Goal: Use online tool/utility: Utilize a website feature to perform a specific function

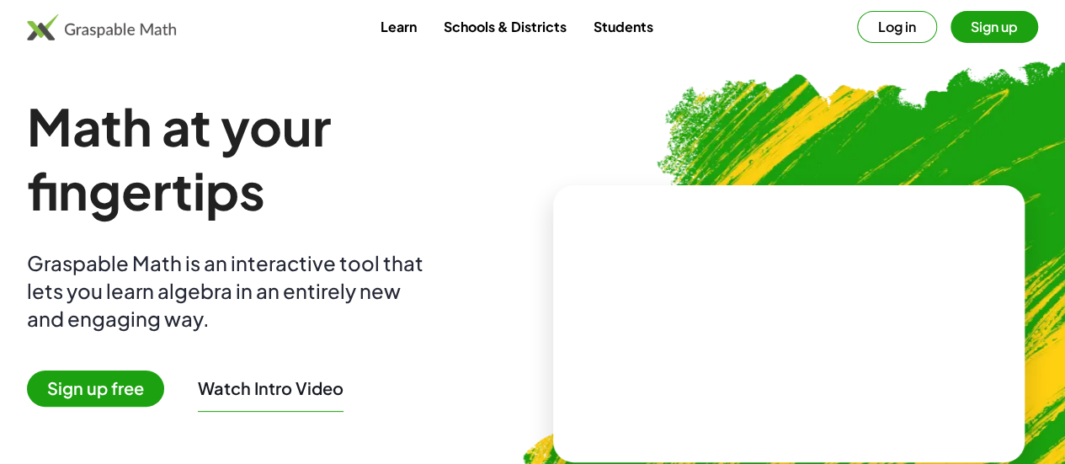
click at [859, 18] on button "Log in" at bounding box center [897, 27] width 80 height 32
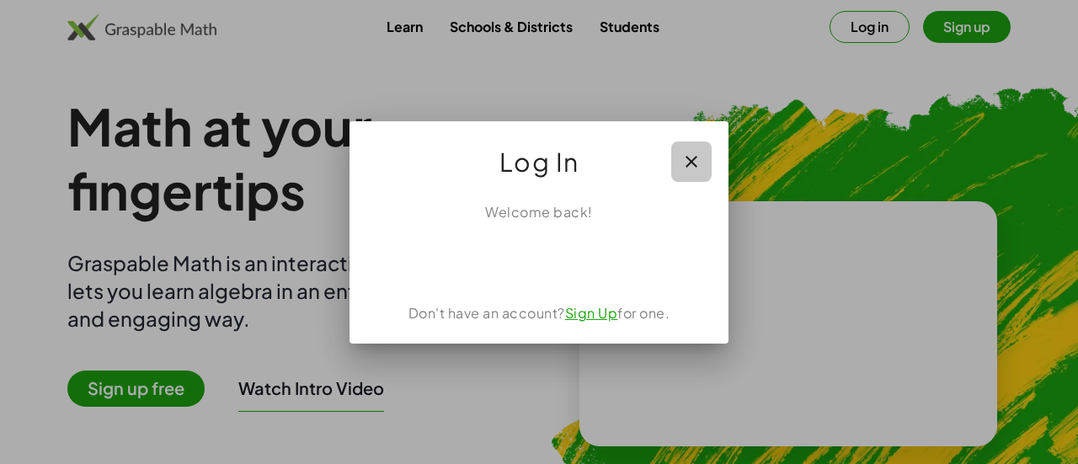
click at [694, 162] on icon "button" at bounding box center [691, 162] width 20 height 20
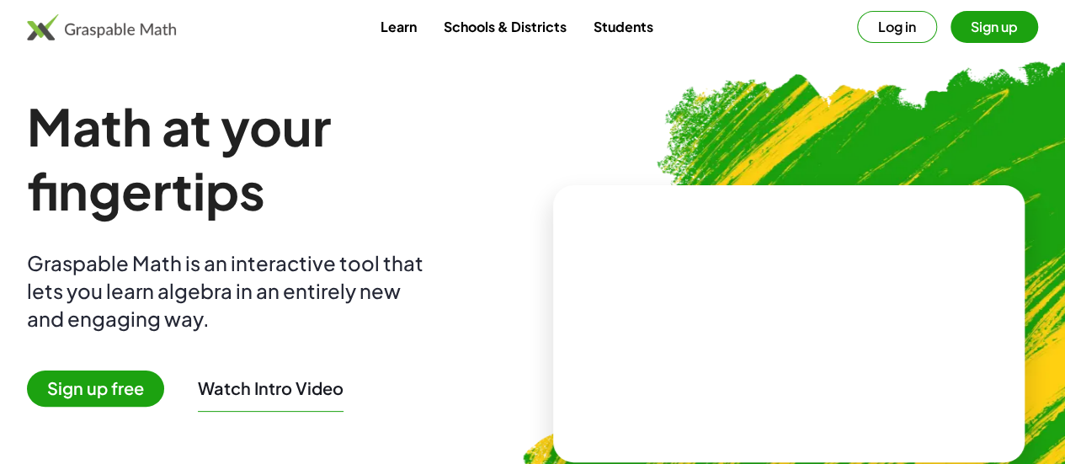
click at [142, 388] on span "Sign up free" at bounding box center [95, 388] width 137 height 36
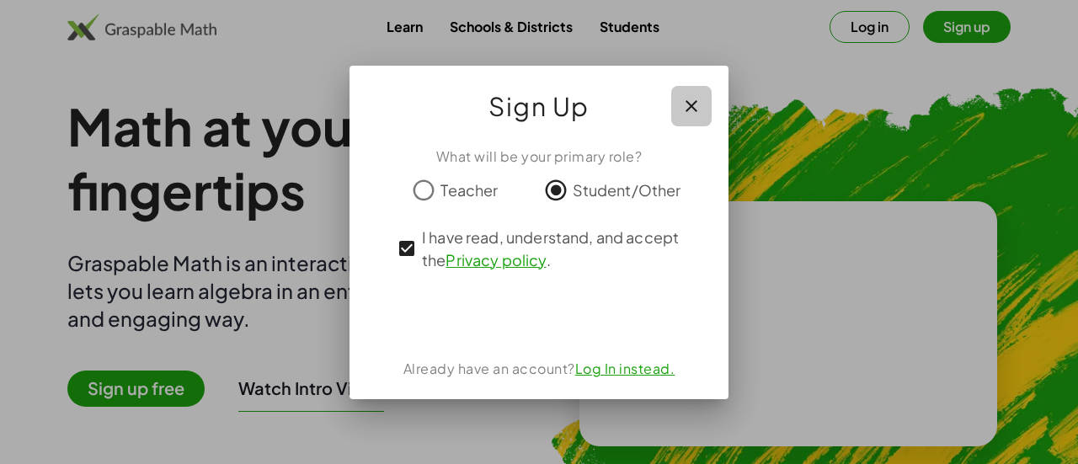
click at [698, 117] on button "button" at bounding box center [691, 106] width 40 height 40
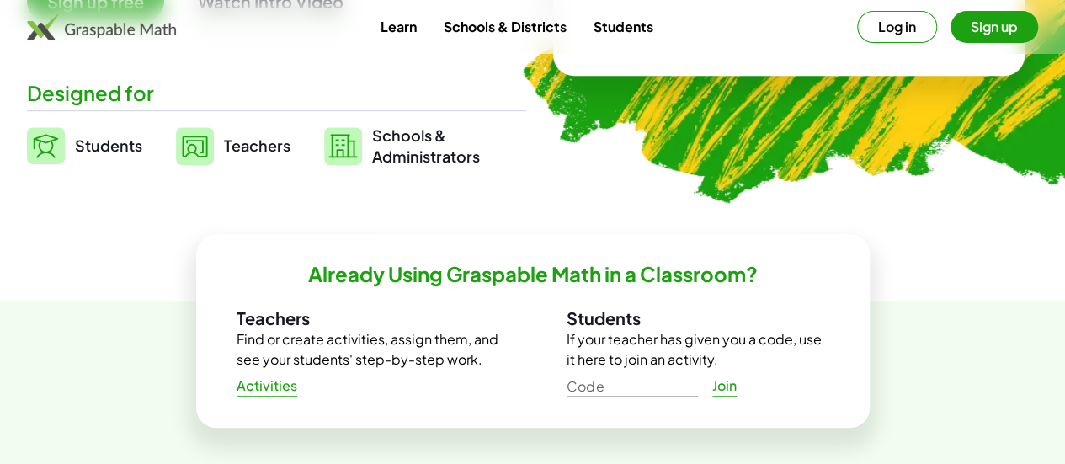
scroll to position [387, 0]
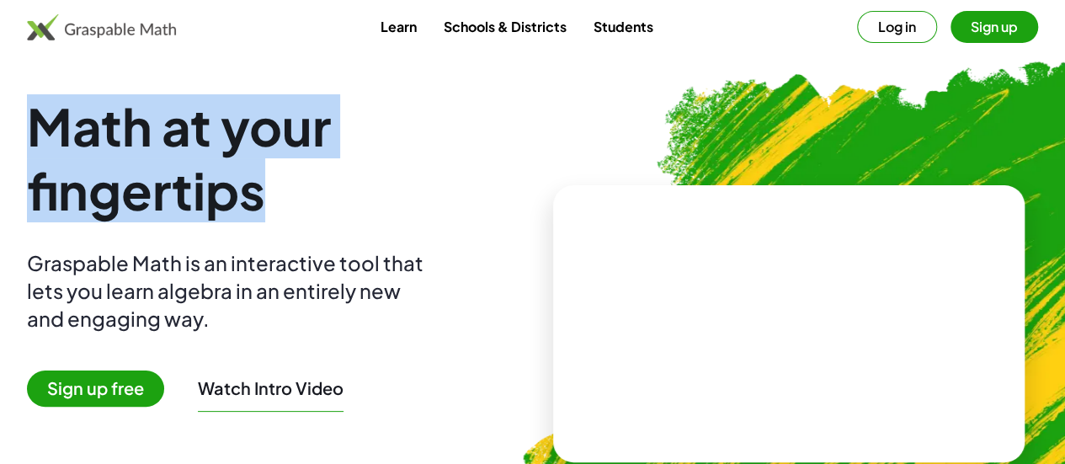
drag, startPoint x: 327, startPoint y: 193, endPoint x: 34, endPoint y: 68, distance: 318.4
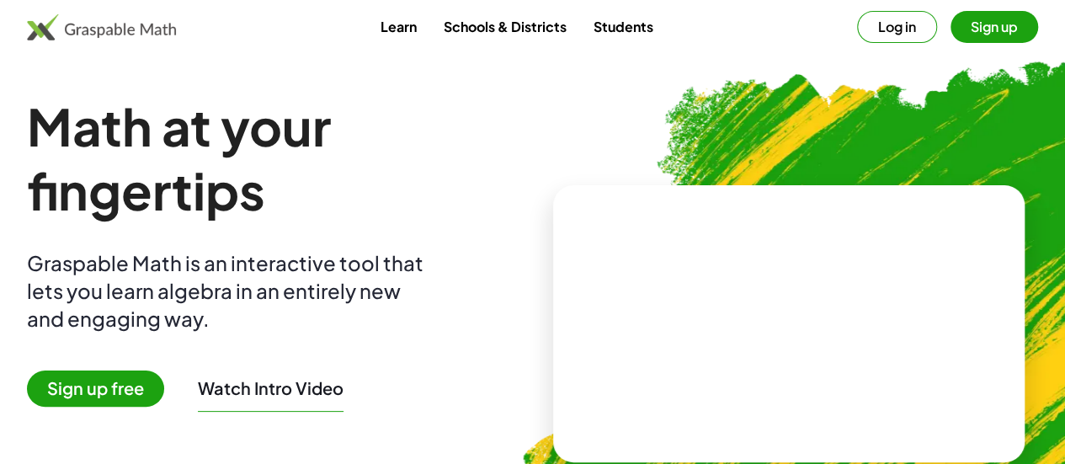
click at [424, 336] on div "Math at your fingertips Graspable Math is an interactive tool that lets you lea…" at bounding box center [276, 323] width 499 height 459
click at [157, 379] on span "Sign up free" at bounding box center [95, 388] width 137 height 36
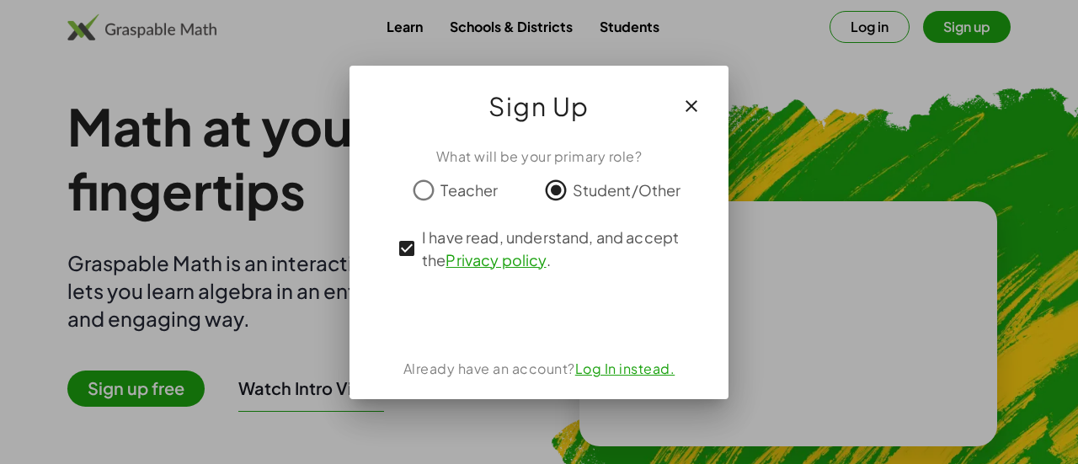
click at [697, 105] on icon "button" at bounding box center [691, 106] width 20 height 20
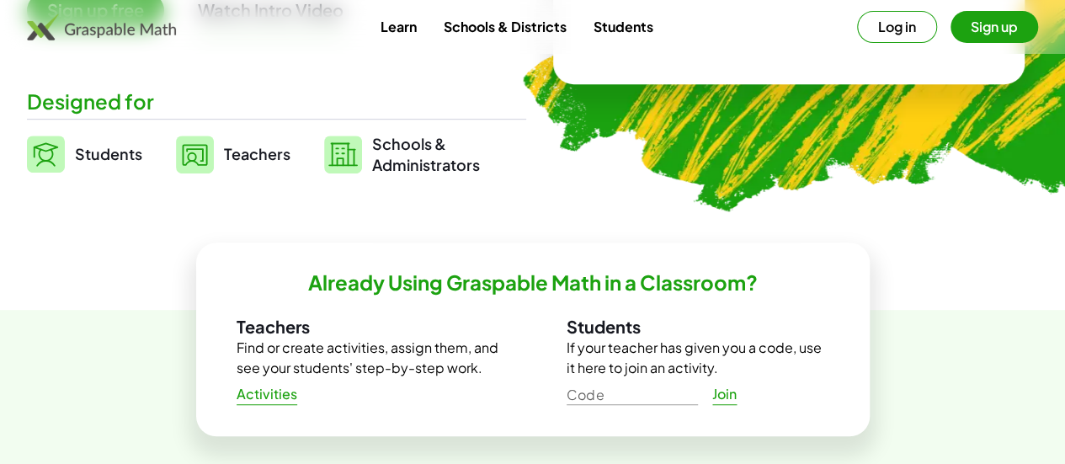
scroll to position [436, 0]
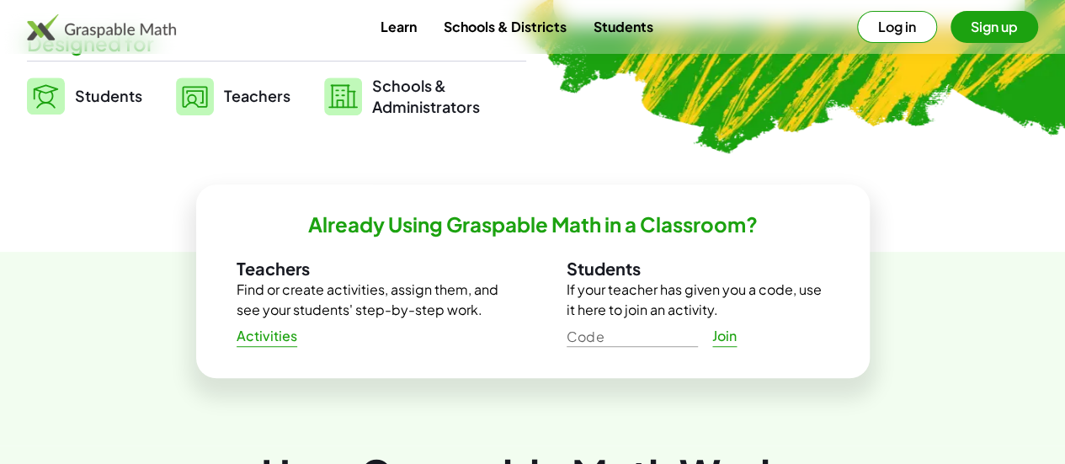
click at [142, 97] on span "Students" at bounding box center [108, 95] width 67 height 19
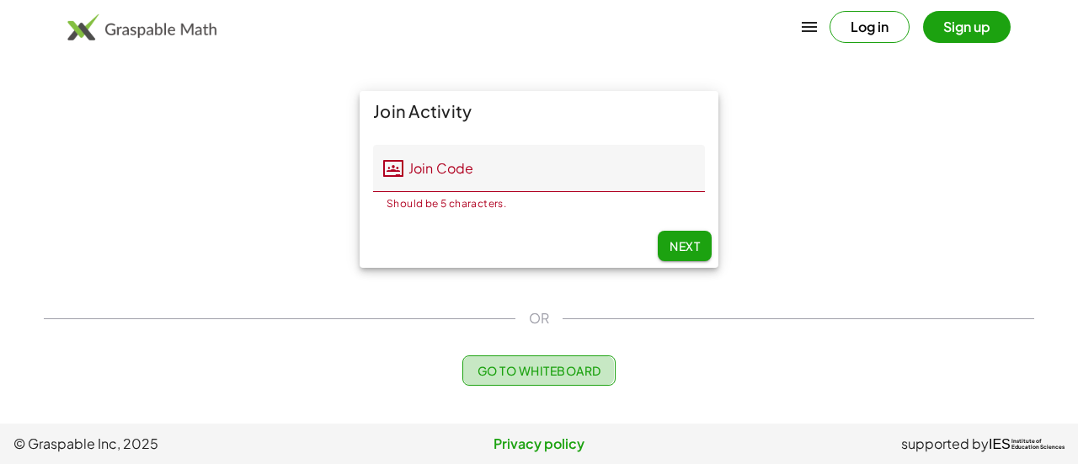
click at [542, 380] on button "Go to Whiteboard" at bounding box center [538, 370] width 152 height 30
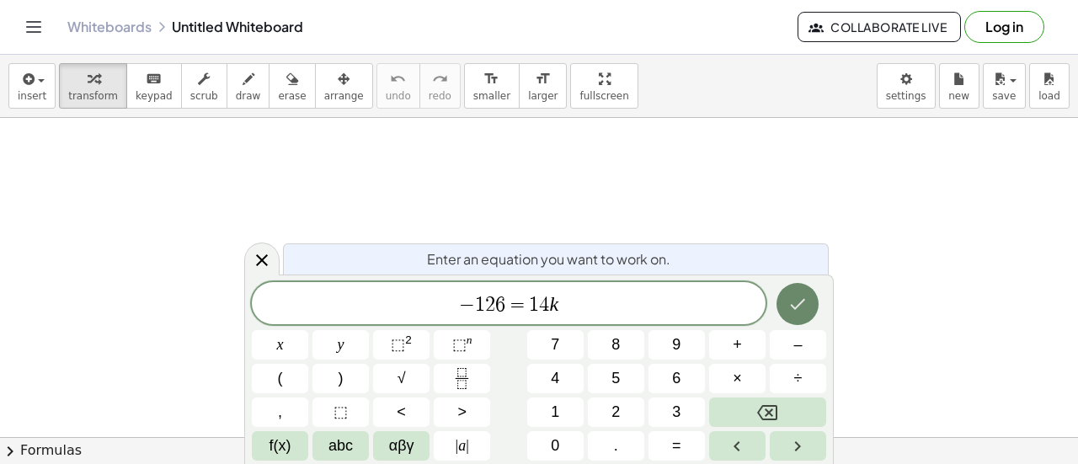
click at [796, 321] on button "Done" at bounding box center [797, 304] width 42 height 42
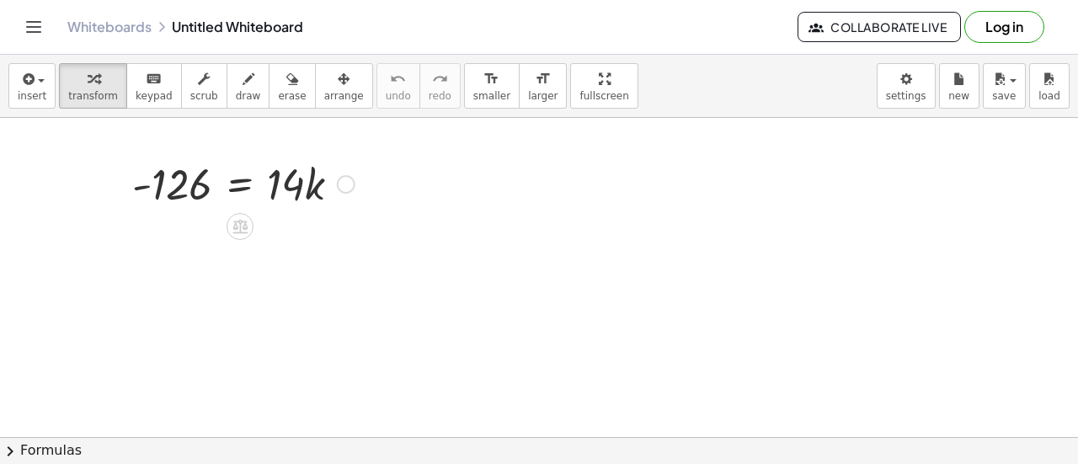
click at [301, 173] on div at bounding box center [243, 182] width 239 height 57
click at [180, 188] on div at bounding box center [243, 182] width 239 height 57
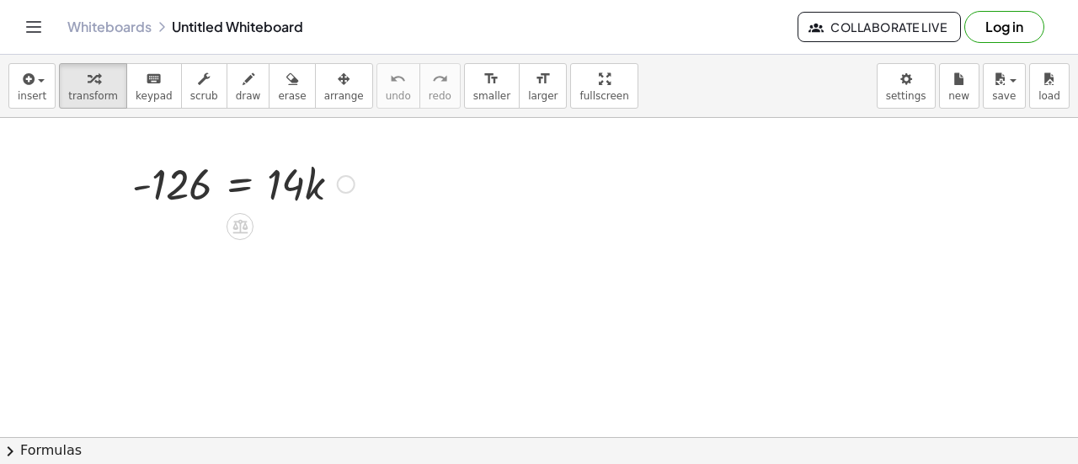
click at [243, 226] on icon at bounding box center [239, 227] width 15 height 14
click at [276, 233] on span "÷" at bounding box center [273, 227] width 9 height 24
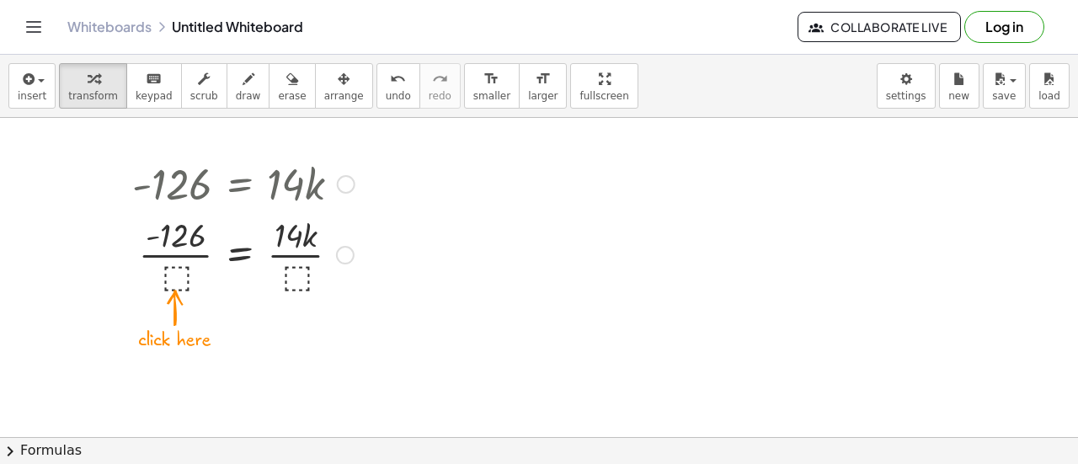
click at [173, 268] on div at bounding box center [243, 253] width 239 height 84
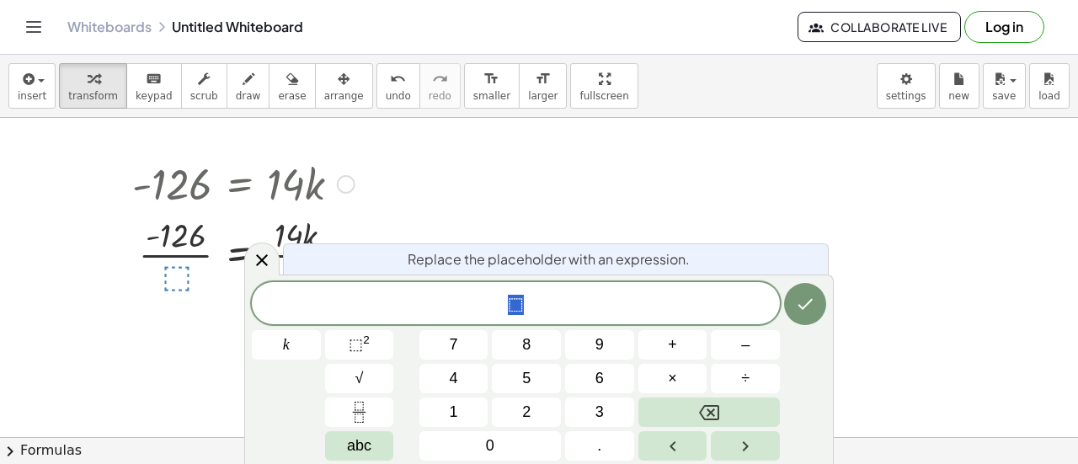
click at [540, 316] on span "⬚" at bounding box center [516, 305] width 528 height 24
click at [194, 184] on div at bounding box center [243, 182] width 239 height 57
click at [172, 272] on div at bounding box center [243, 253] width 239 height 84
click at [175, 274] on div at bounding box center [243, 253] width 239 height 84
click at [519, 309] on span "⬚" at bounding box center [516, 305] width 16 height 20
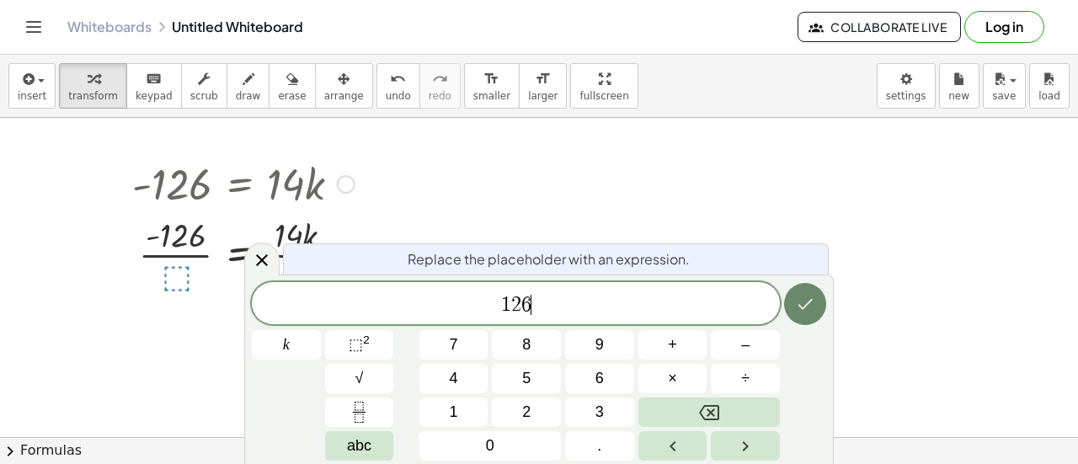
click at [808, 304] on icon "Done" at bounding box center [805, 304] width 20 height 20
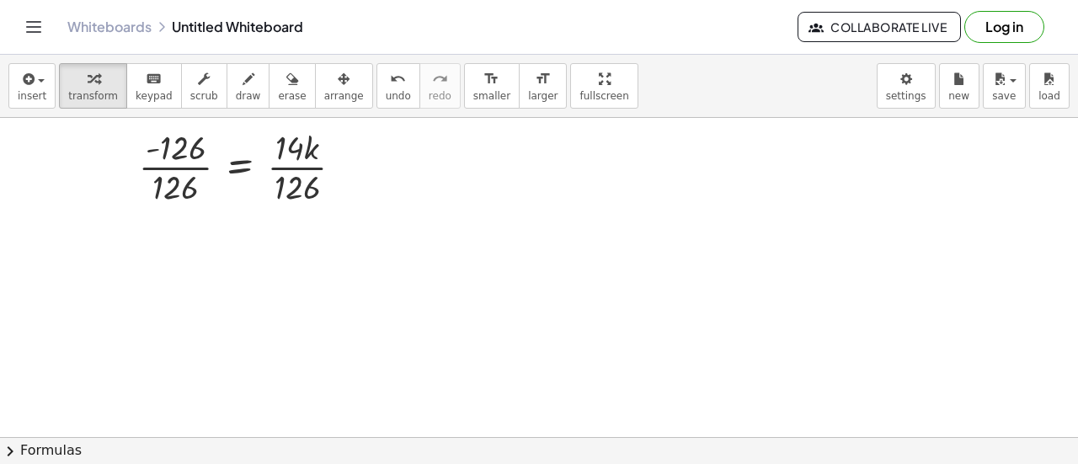
scroll to position [91, 0]
click at [298, 164] on div at bounding box center [244, 162] width 241 height 84
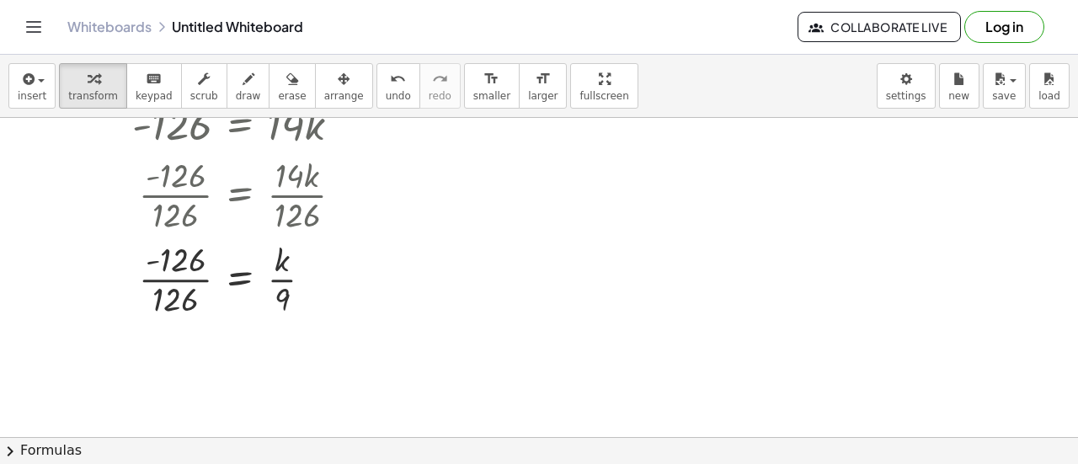
scroll to position [57, 0]
click at [186, 277] on div at bounding box center [244, 280] width 241 height 84
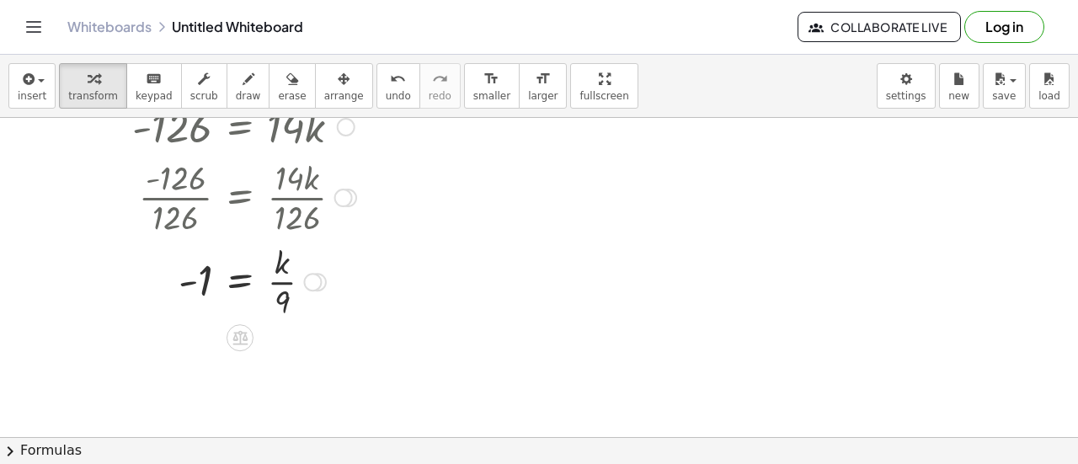
click at [285, 285] on div at bounding box center [244, 280] width 241 height 84
click at [186, 275] on div at bounding box center [244, 280] width 241 height 84
click at [205, 282] on div at bounding box center [244, 280] width 241 height 84
click at [267, 189] on div at bounding box center [244, 196] width 241 height 84
click at [315, 284] on div at bounding box center [312, 282] width 19 height 19
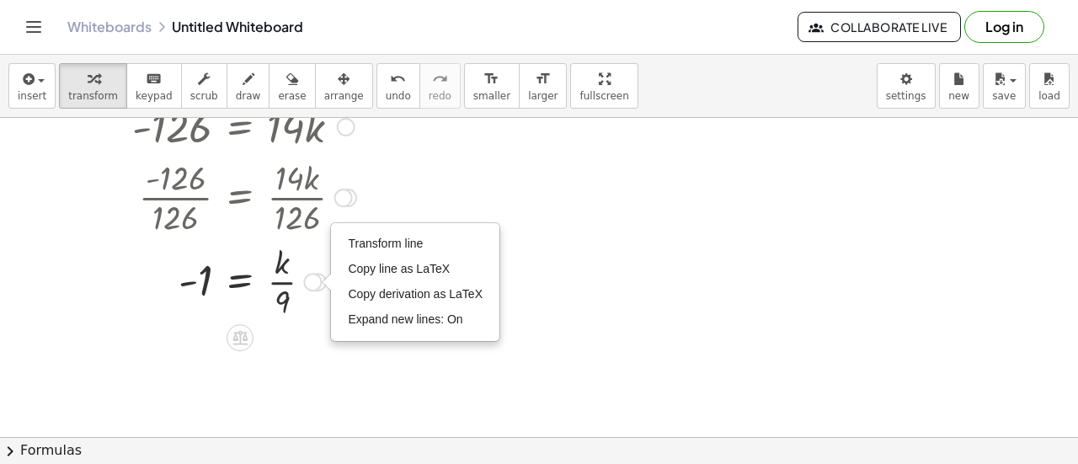
scroll to position [0, 0]
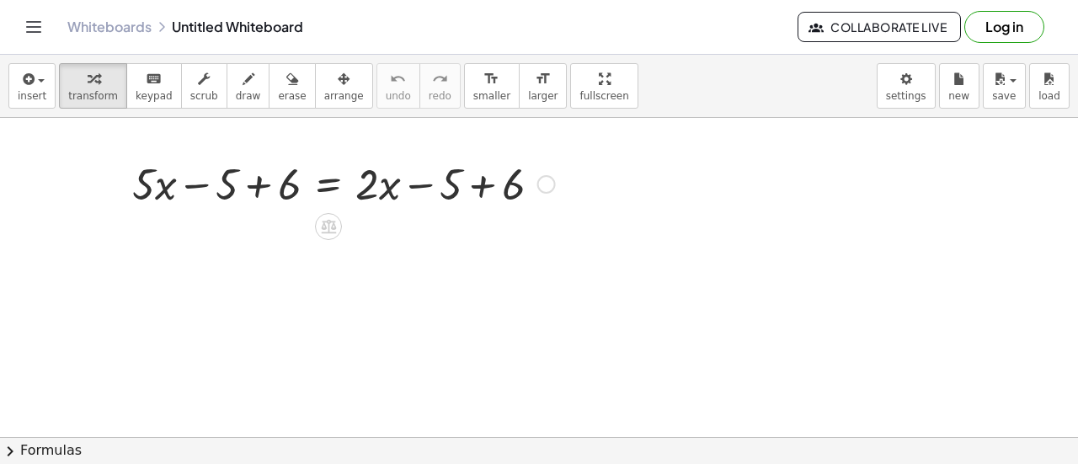
click at [251, 179] on div at bounding box center [343, 182] width 439 height 57
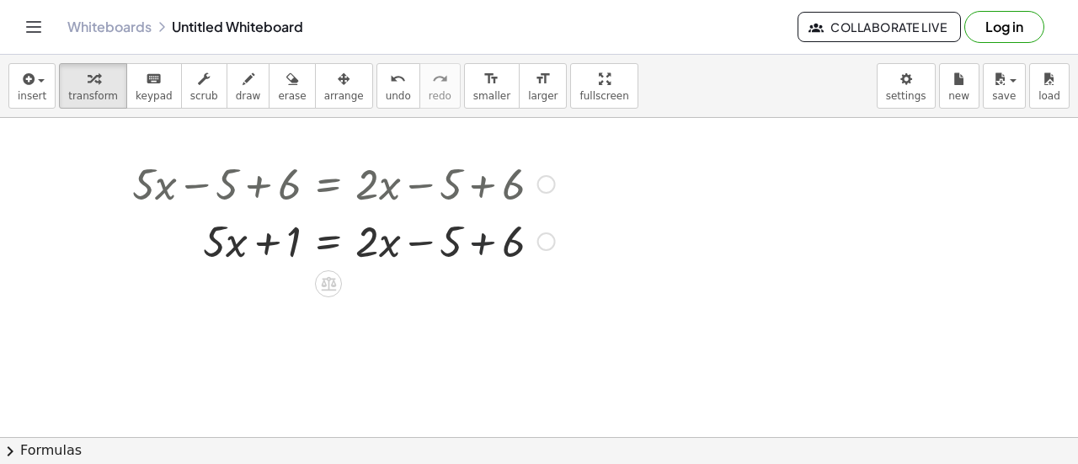
click at [479, 243] on div at bounding box center [343, 239] width 439 height 57
drag, startPoint x: 288, startPoint y: 237, endPoint x: 437, endPoint y: 274, distance: 153.5
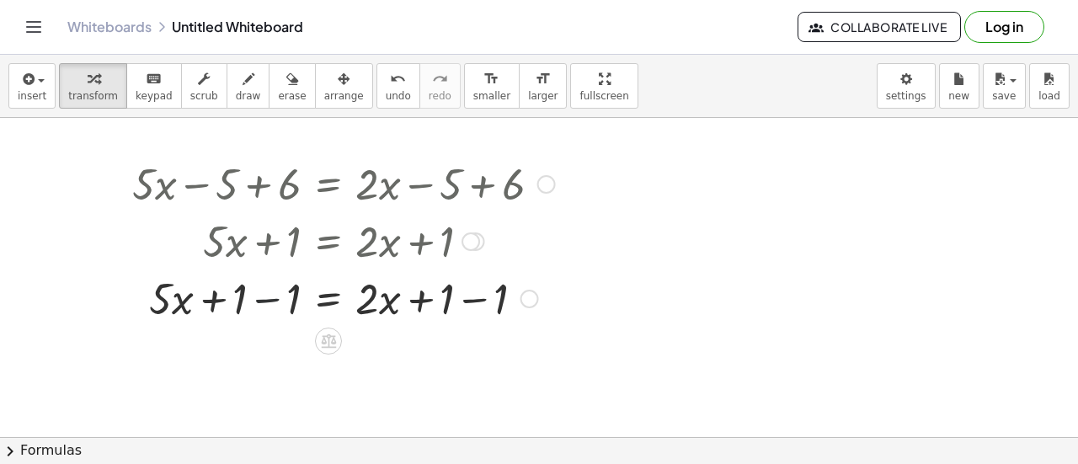
click at [273, 301] on div at bounding box center [343, 297] width 439 height 57
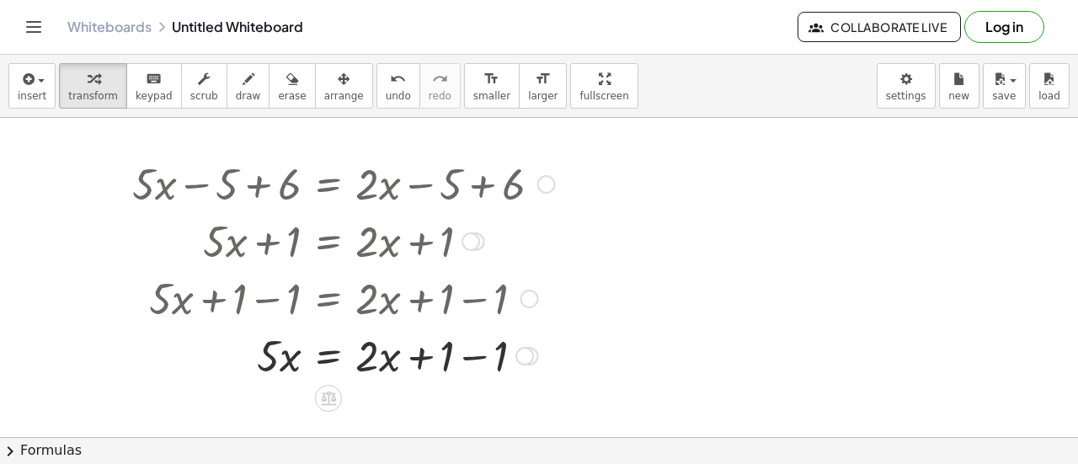
click at [487, 358] on div at bounding box center [343, 354] width 439 height 57
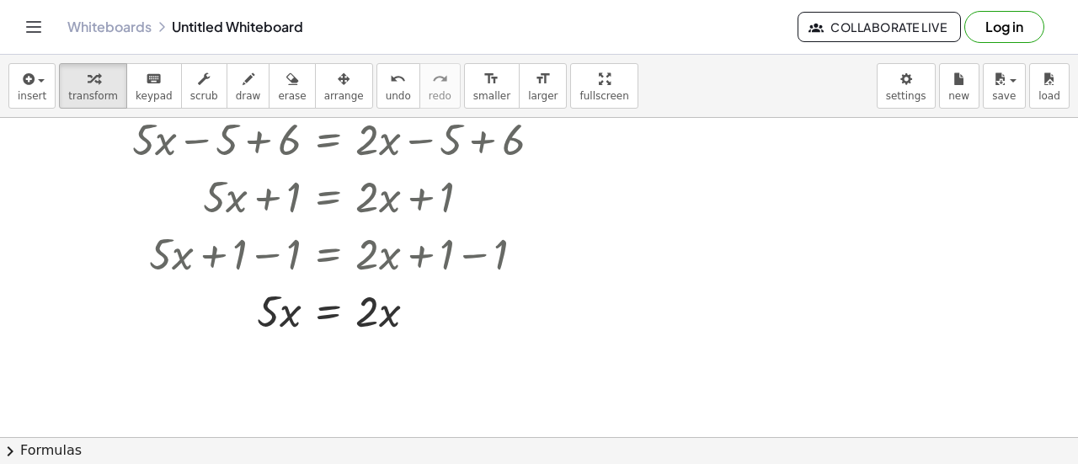
scroll to position [45, 0]
click at [93, 93] on span "transform" at bounding box center [93, 96] width 50 height 12
click at [278, 90] on span "erase" at bounding box center [292, 96] width 28 height 12
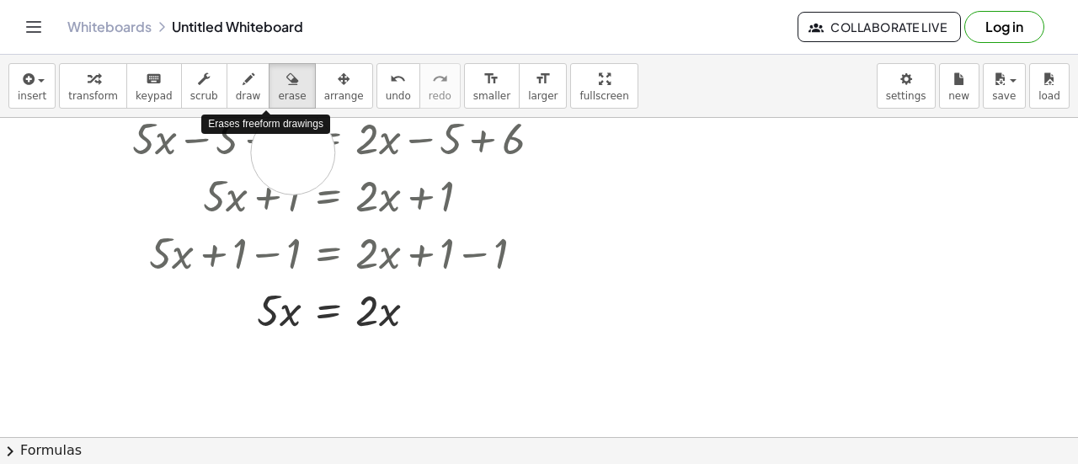
click at [293, 152] on div at bounding box center [539, 447] width 1078 height 750
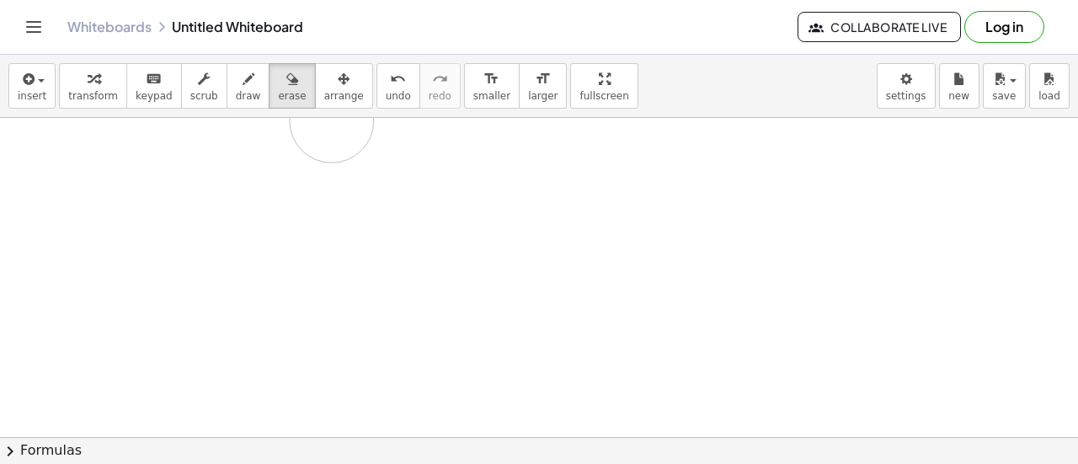
drag, startPoint x: 330, startPoint y: 142, endPoint x: 332, endPoint y: 120, distance: 22.8
click at [332, 120] on div at bounding box center [539, 447] width 1078 height 750
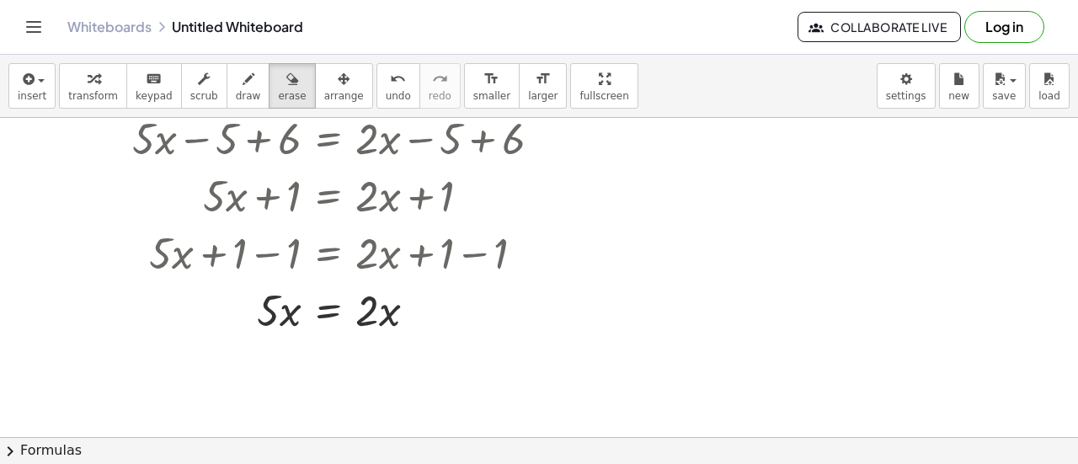
click at [492, 307] on div at bounding box center [539, 447] width 1078 height 750
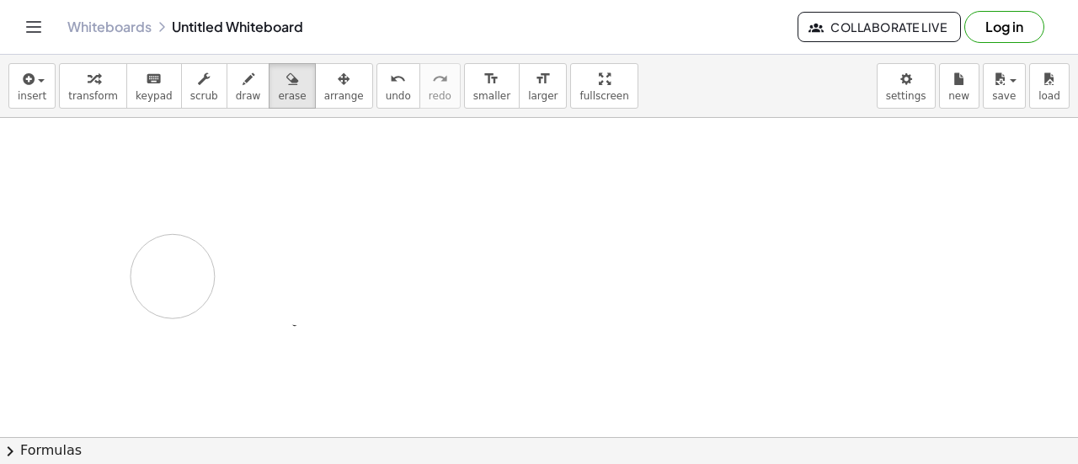
drag, startPoint x: 331, startPoint y: 223, endPoint x: 171, endPoint y: 275, distance: 168.3
click at [171, 275] on div at bounding box center [539, 447] width 1078 height 750
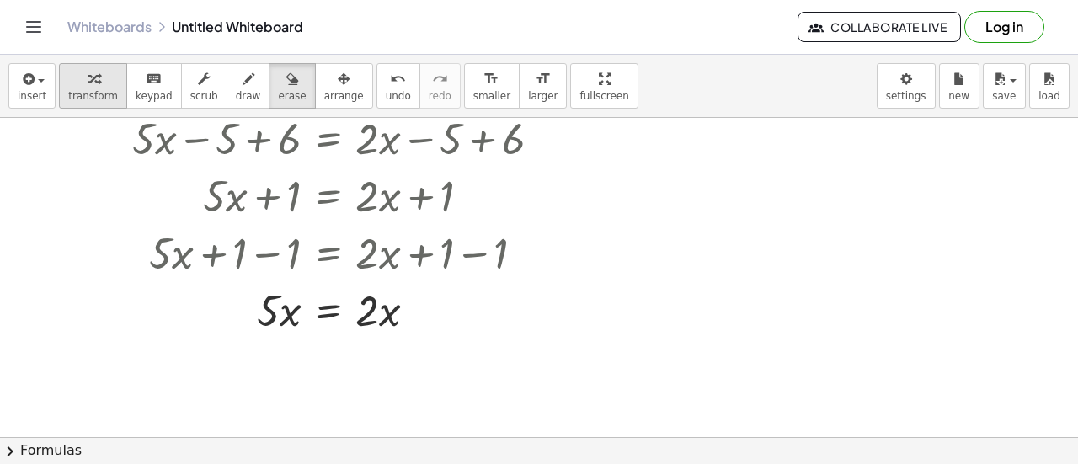
click at [91, 80] on div "button" at bounding box center [93, 78] width 50 height 20
click at [88, 88] on icon "button" at bounding box center [94, 79] width 12 height 20
drag, startPoint x: 81, startPoint y: 88, endPoint x: 317, endPoint y: 260, distance: 292.8
click at [317, 260] on div "insert select one: Math Expression Function Text Youtube Video Graphing Geometr…" at bounding box center [539, 259] width 1078 height 409
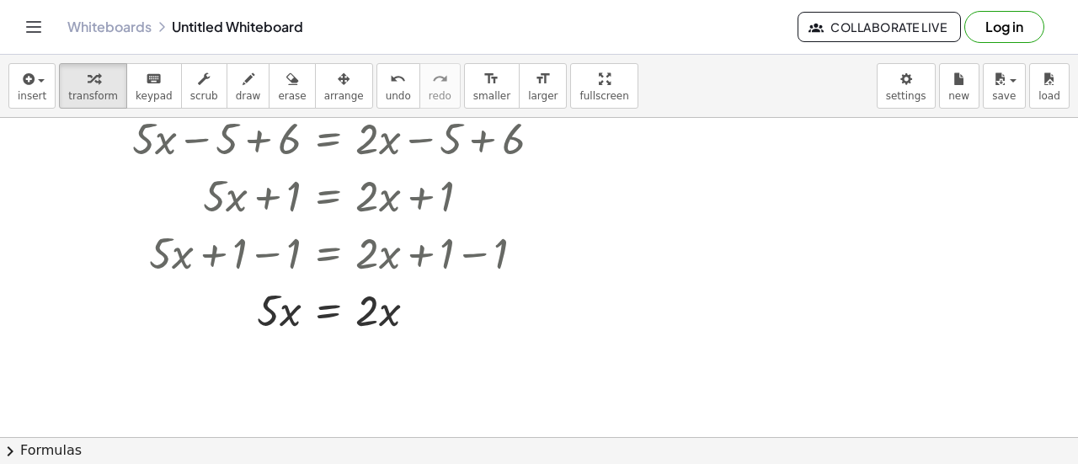
click at [342, 361] on div at bounding box center [539, 447] width 1078 height 750
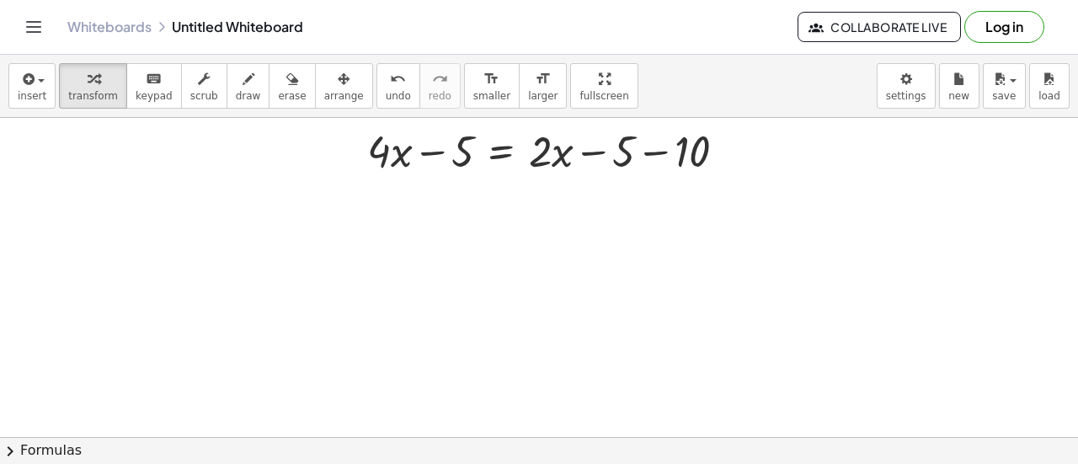
scroll to position [291, 0]
click at [555, 151] on div at bounding box center [553, 148] width 389 height 57
click at [453, 141] on div at bounding box center [553, 148] width 389 height 57
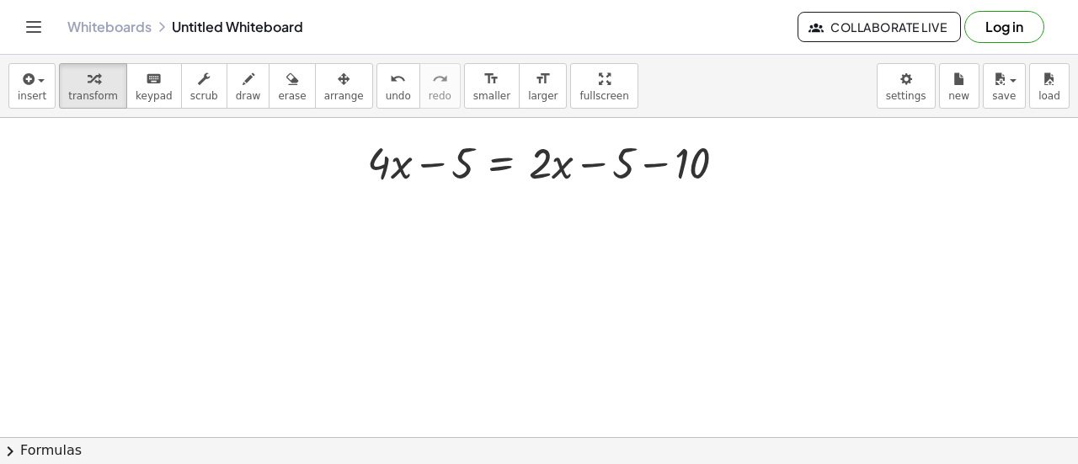
scroll to position [278, 0]
click at [615, 165] on div at bounding box center [553, 162] width 389 height 57
click at [498, 206] on icon at bounding box center [500, 207] width 15 height 14
click at [643, 321] on div at bounding box center [539, 215] width 1078 height 750
drag, startPoint x: 643, startPoint y: 321, endPoint x: 503, endPoint y: 141, distance: 227.3
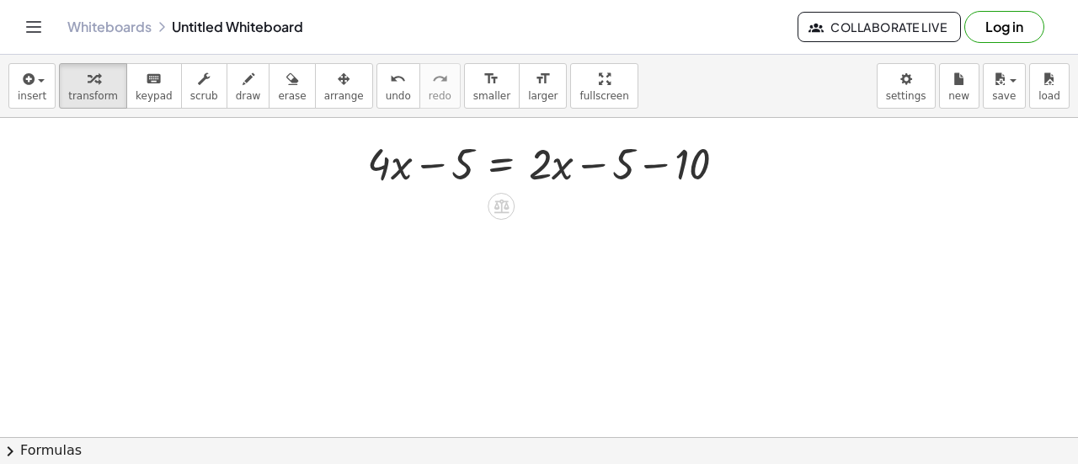
click at [503, 141] on div "+ · 5 · x − 5 + 6 = + · 2 · x − 5 + 6 + · 5 · x + 1 = + · 2 · x − 5 + 6 + · 5 ·…" at bounding box center [539, 215] width 1078 height 750
click at [428, 167] on div at bounding box center [553, 162] width 389 height 57
click at [461, 174] on div at bounding box center [553, 162] width 389 height 57
drag, startPoint x: 461, startPoint y: 174, endPoint x: 461, endPoint y: 216, distance: 42.1
drag, startPoint x: 460, startPoint y: 168, endPoint x: 342, endPoint y: 239, distance: 138.6
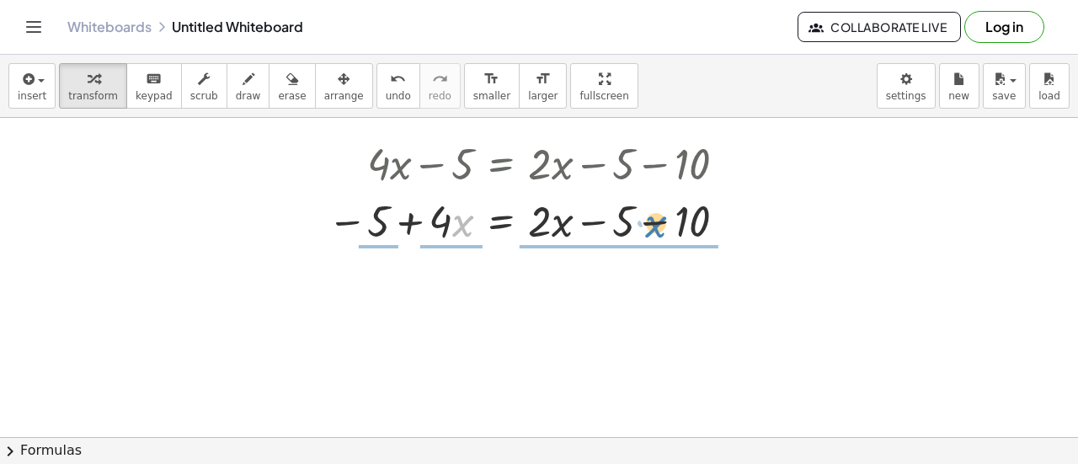
drag, startPoint x: 452, startPoint y: 216, endPoint x: 647, endPoint y: 218, distance: 195.3
click at [647, 218] on div at bounding box center [533, 219] width 428 height 57
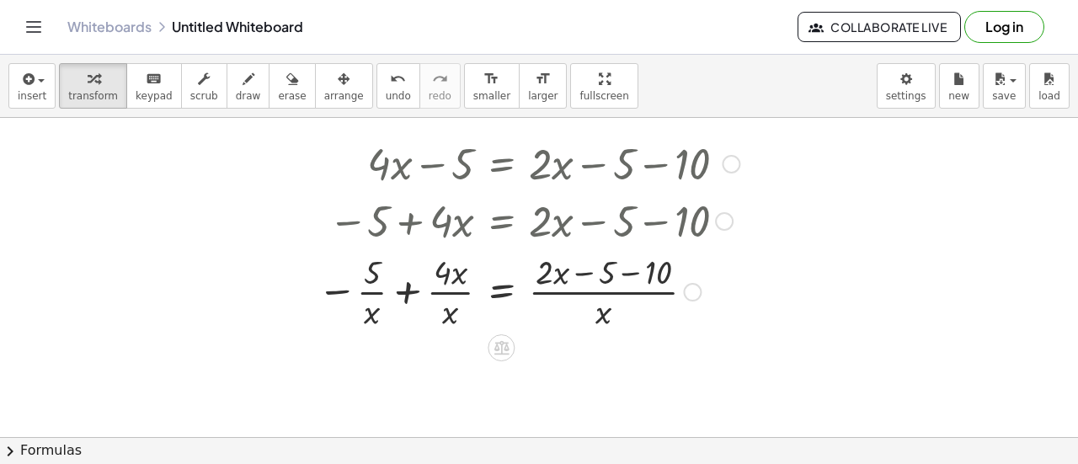
click at [647, 219] on div at bounding box center [528, 219] width 439 height 57
click at [376, 82] on button "undo undo" at bounding box center [398, 85] width 44 height 45
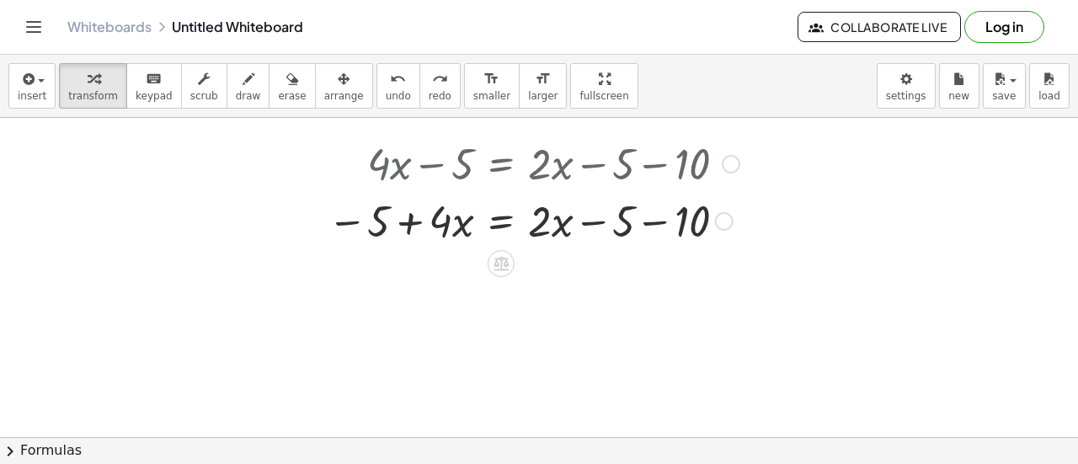
click at [655, 223] on div at bounding box center [533, 219] width 428 height 57
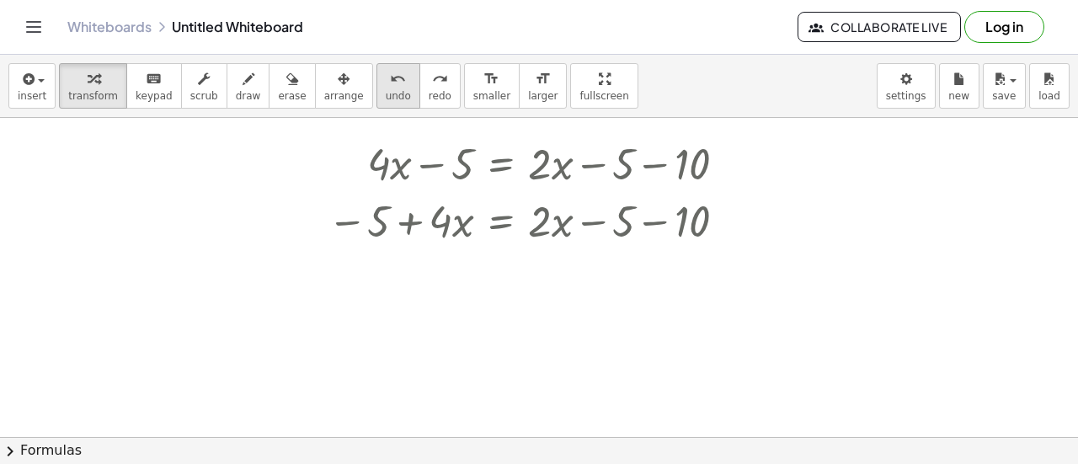
click at [390, 72] on icon "undo" at bounding box center [398, 79] width 16 height 20
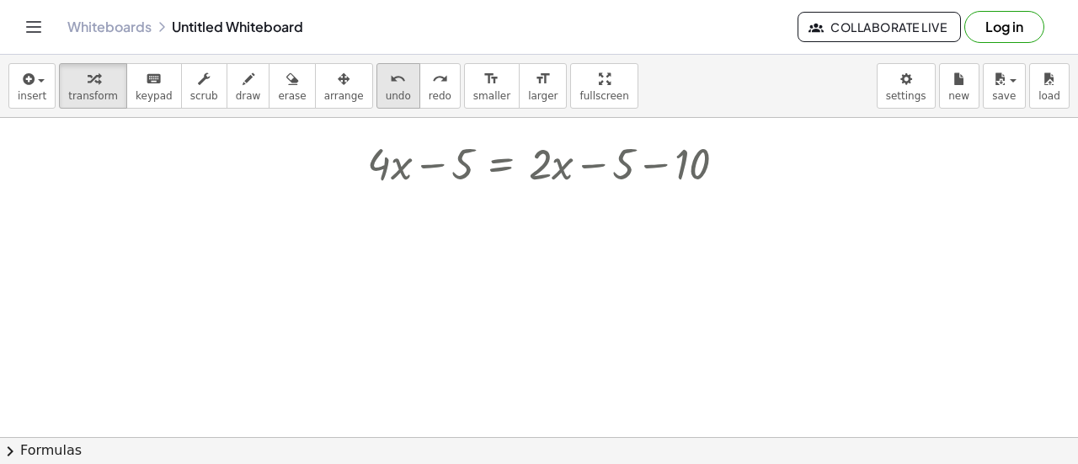
click at [390, 72] on icon "undo" at bounding box center [398, 79] width 16 height 20
click at [390, 70] on icon "undo" at bounding box center [398, 79] width 16 height 20
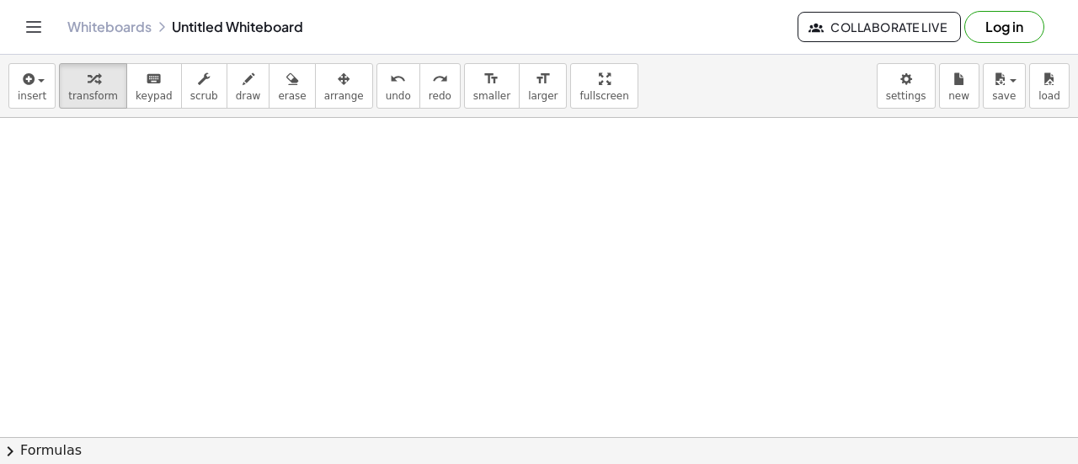
click at [442, 211] on div at bounding box center [539, 215] width 1078 height 750
click at [88, 88] on icon "button" at bounding box center [94, 79] width 12 height 20
click at [463, 263] on div at bounding box center [539, 215] width 1078 height 750
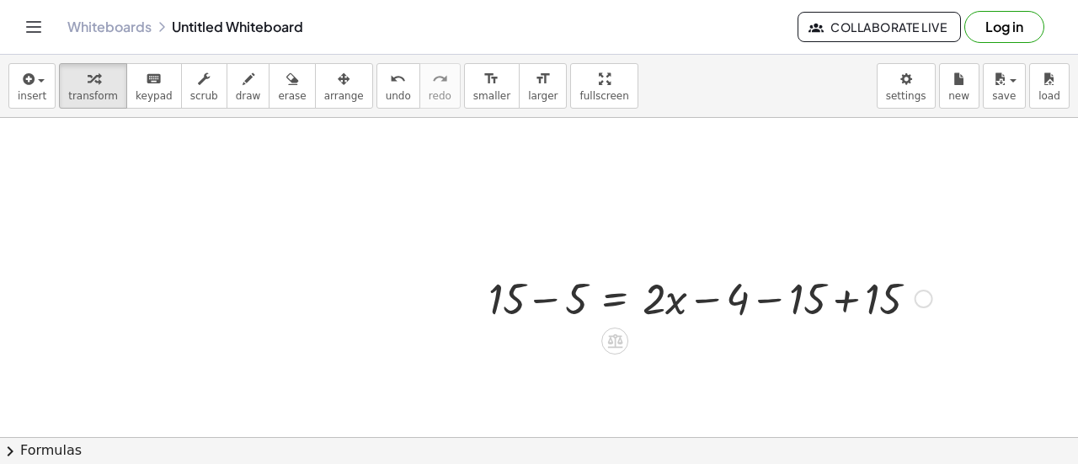
click at [594, 287] on div at bounding box center [710, 297] width 460 height 57
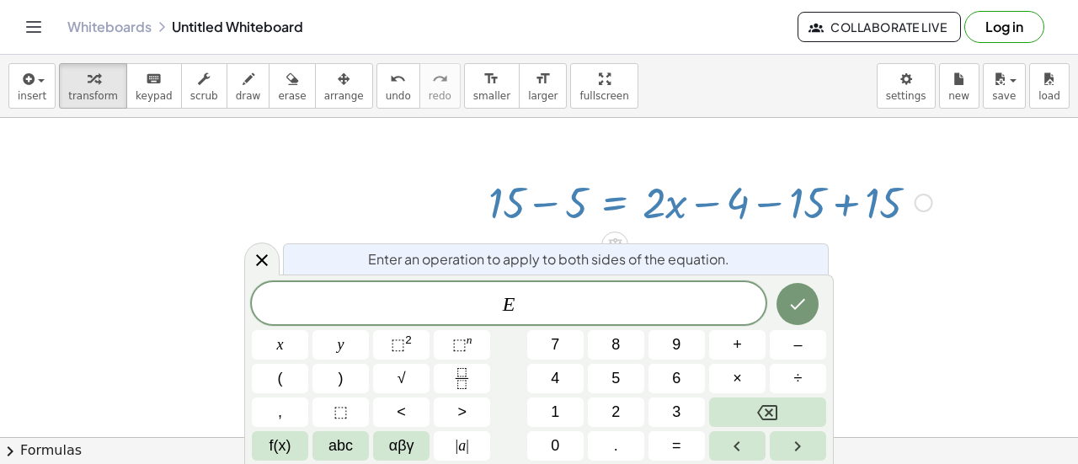
scroll to position [374, 0]
click at [885, 282] on div at bounding box center [539, 119] width 1078 height 750
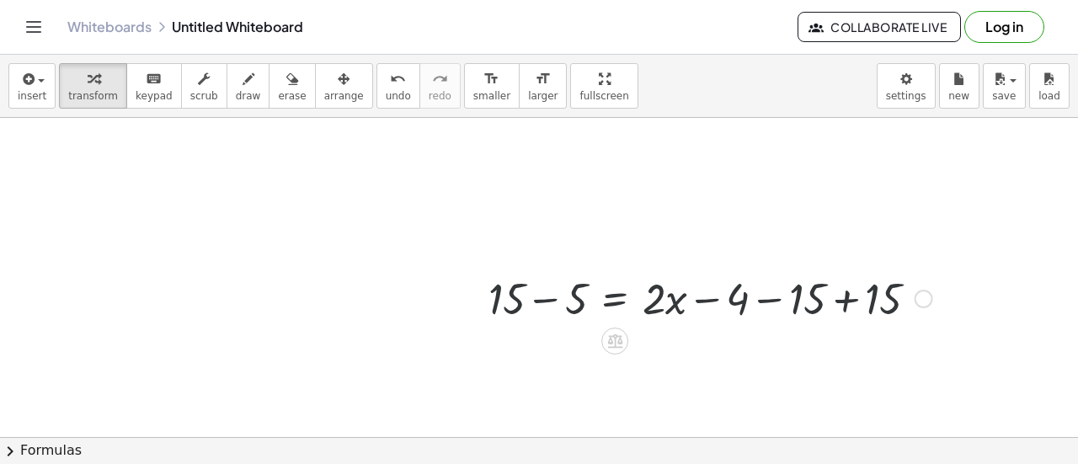
scroll to position [278, 0]
click at [534, 304] on div at bounding box center [710, 297] width 460 height 57
click at [546, 301] on div at bounding box center [539, 297] width 25 height 66
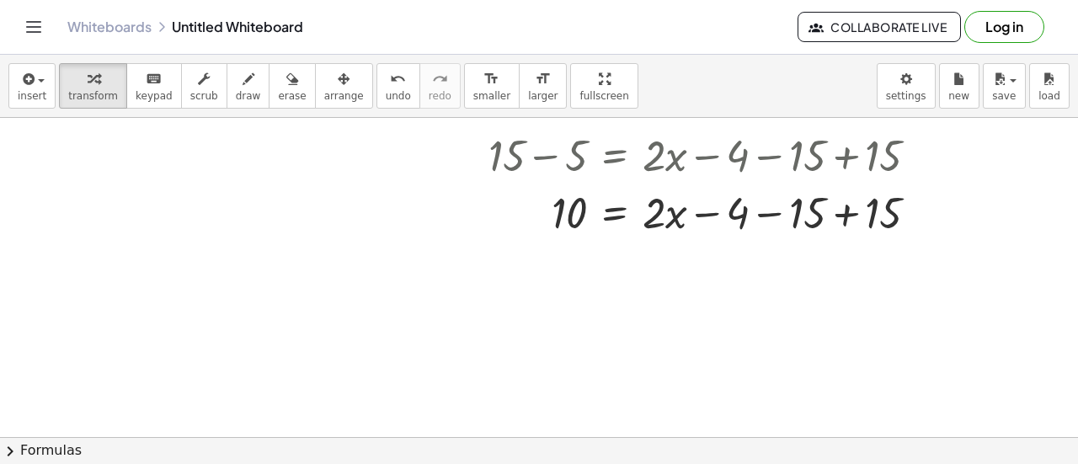
scroll to position [419, 0]
click at [788, 205] on div at bounding box center [710, 212] width 460 height 57
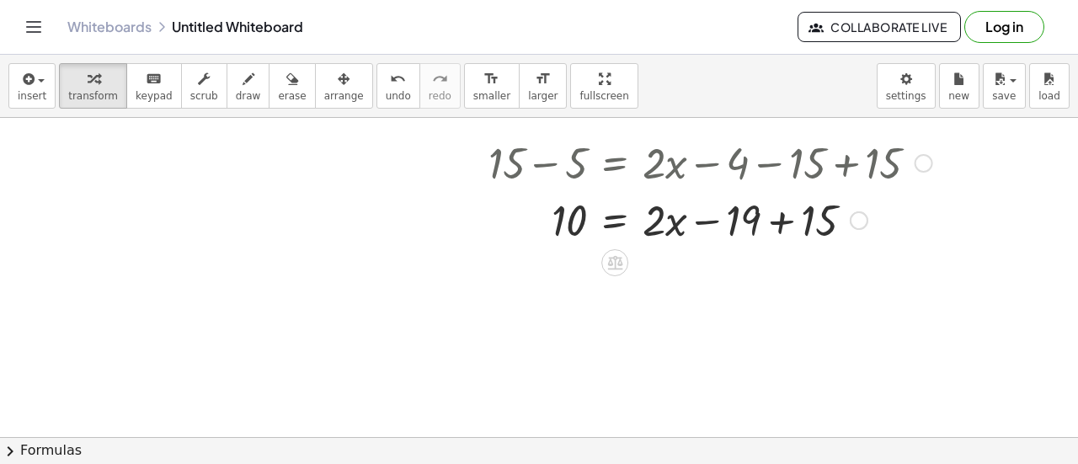
scroll to position [414, 0]
click at [780, 224] on div at bounding box center [710, 217] width 460 height 57
click at [703, 221] on div at bounding box center [710, 217] width 460 height 57
click at [566, 226] on div at bounding box center [710, 217] width 460 height 57
click at [667, 221] on div at bounding box center [710, 217] width 460 height 57
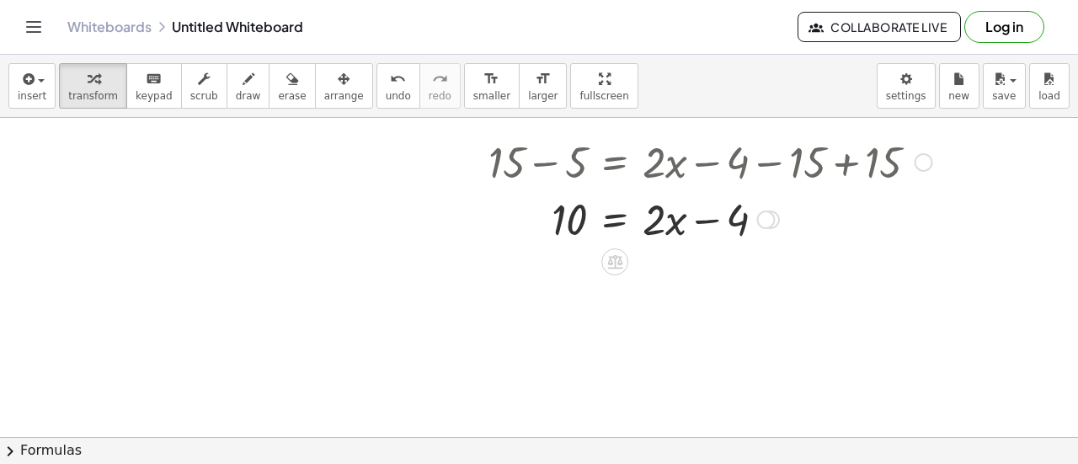
click at [774, 237] on div at bounding box center [710, 217] width 460 height 57
click at [556, 237] on div at bounding box center [710, 217] width 460 height 57
click at [568, 223] on div at bounding box center [710, 217] width 460 height 57
click at [561, 148] on div at bounding box center [710, 160] width 460 height 57
click at [567, 157] on div at bounding box center [710, 160] width 460 height 57
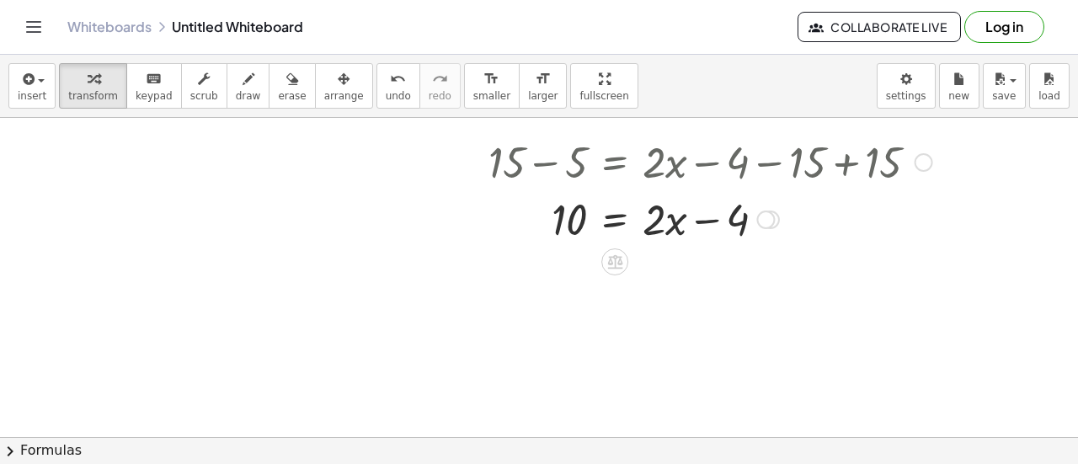
click at [574, 169] on div at bounding box center [710, 160] width 460 height 57
click at [748, 240] on div at bounding box center [710, 217] width 460 height 57
click at [732, 220] on div at bounding box center [710, 217] width 460 height 57
click at [737, 166] on div at bounding box center [710, 160] width 460 height 57
click at [660, 230] on div at bounding box center [710, 217] width 460 height 57
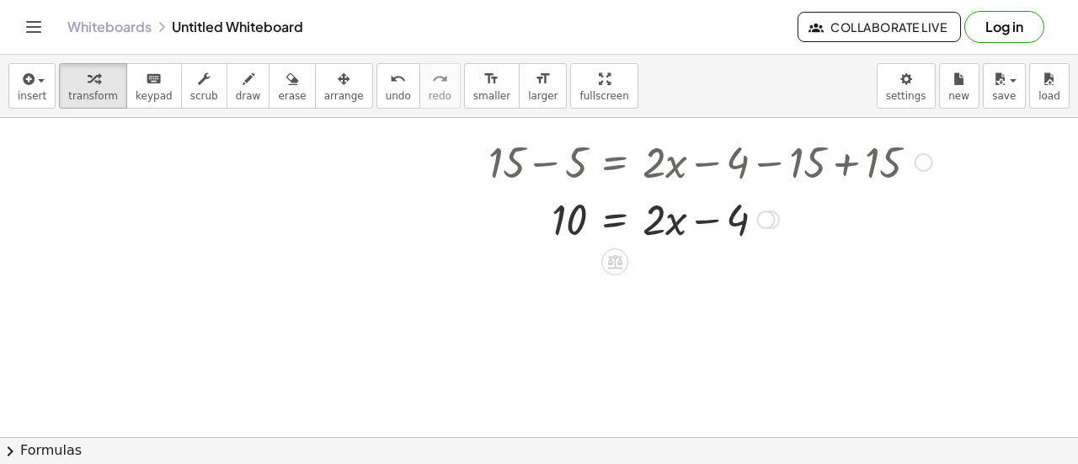
click at [564, 200] on div at bounding box center [710, 217] width 460 height 57
click at [550, 159] on div at bounding box center [710, 160] width 460 height 57
click at [684, 166] on div at bounding box center [710, 160] width 460 height 57
click at [702, 159] on div at bounding box center [710, 160] width 460 height 57
click at [707, 225] on div at bounding box center [710, 217] width 460 height 57
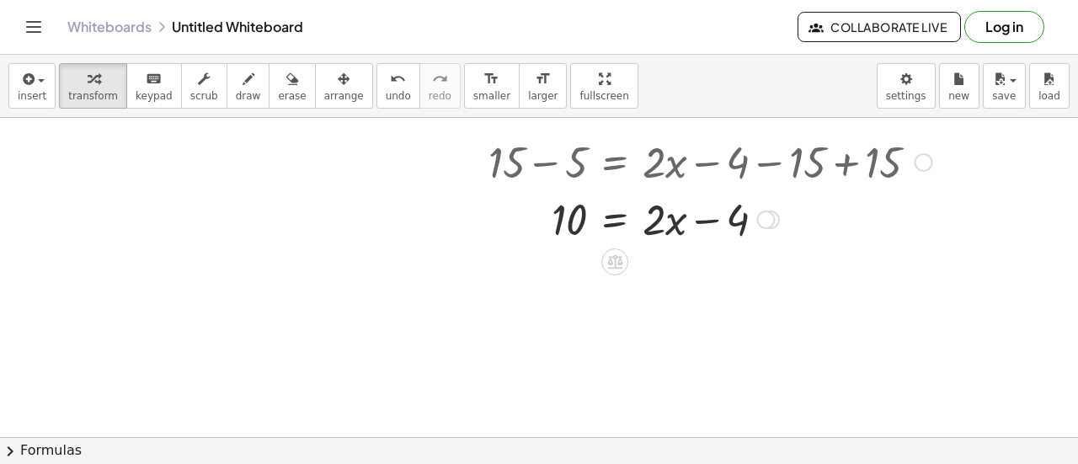
click at [842, 164] on div at bounding box center [710, 160] width 460 height 57
drag, startPoint x: 842, startPoint y: 164, endPoint x: 813, endPoint y: 203, distance: 48.2
click at [615, 162] on div "+ 15 − 5 = + · 2 · x − 4 − 15 + 15 10 = + · 2 · x − 4 − 15 + 15 10 = + · 2 · x …" at bounding box center [615, 162] width 0 height 0
drag, startPoint x: 668, startPoint y: 226, endPoint x: 700, endPoint y: 248, distance: 38.1
drag, startPoint x: 647, startPoint y: 222, endPoint x: 552, endPoint y: 260, distance: 101.6
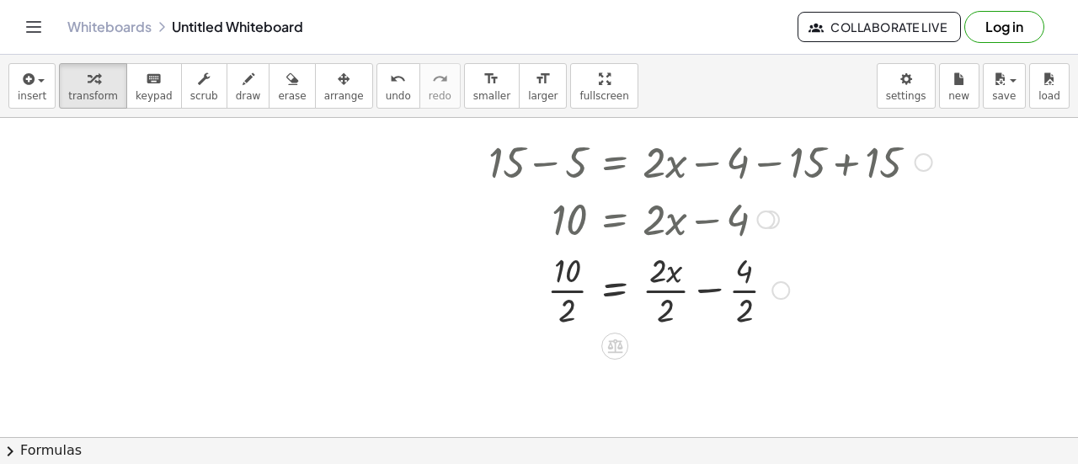
click at [675, 290] on div at bounding box center [710, 289] width 460 height 84
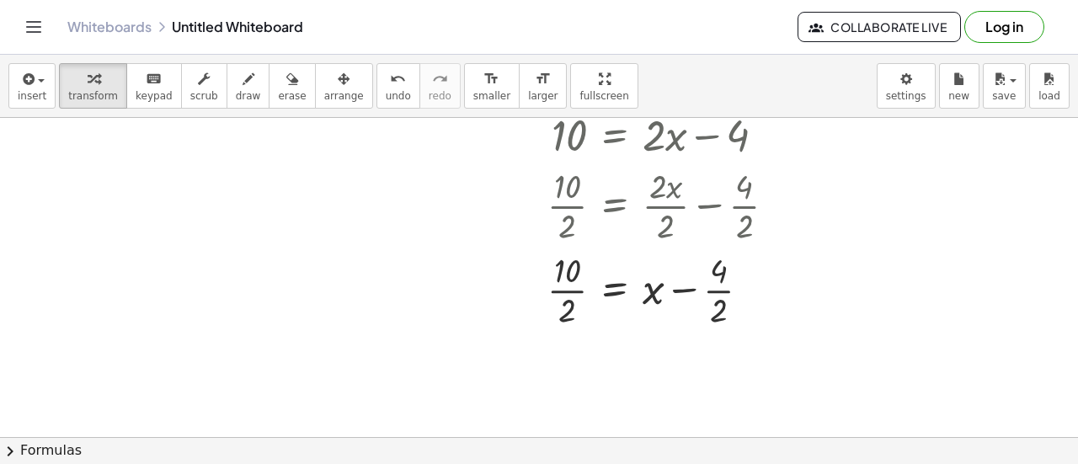
scroll to position [500, 0]
click at [690, 299] on div at bounding box center [710, 287] width 460 height 84
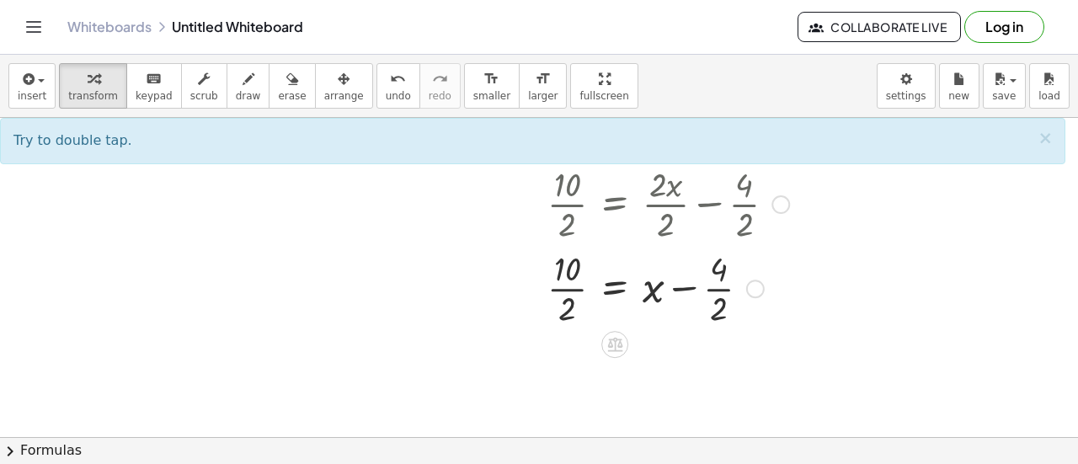
click at [531, 296] on div at bounding box center [710, 287] width 460 height 84
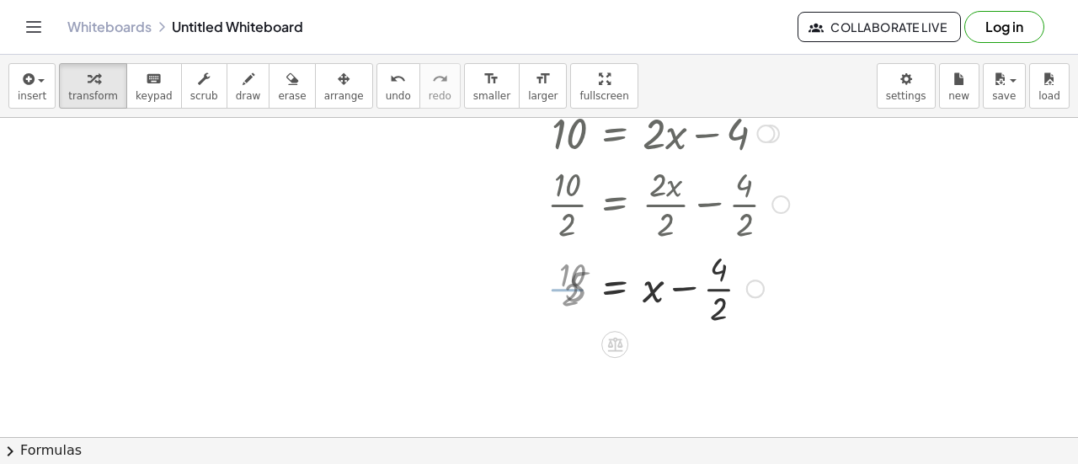
click at [569, 291] on div at bounding box center [710, 287] width 460 height 84
click at [732, 282] on div at bounding box center [710, 287] width 460 height 84
click at [707, 289] on div at bounding box center [710, 286] width 460 height 57
click at [685, 291] on div at bounding box center [710, 286] width 460 height 57
click at [652, 286] on div at bounding box center [710, 286] width 460 height 57
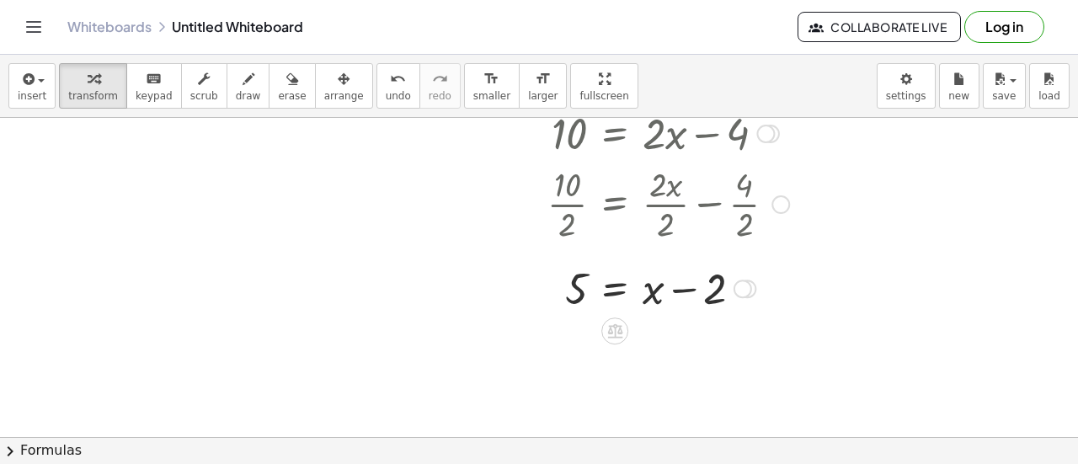
click at [741, 200] on div at bounding box center [723, 203] width 486 height 84
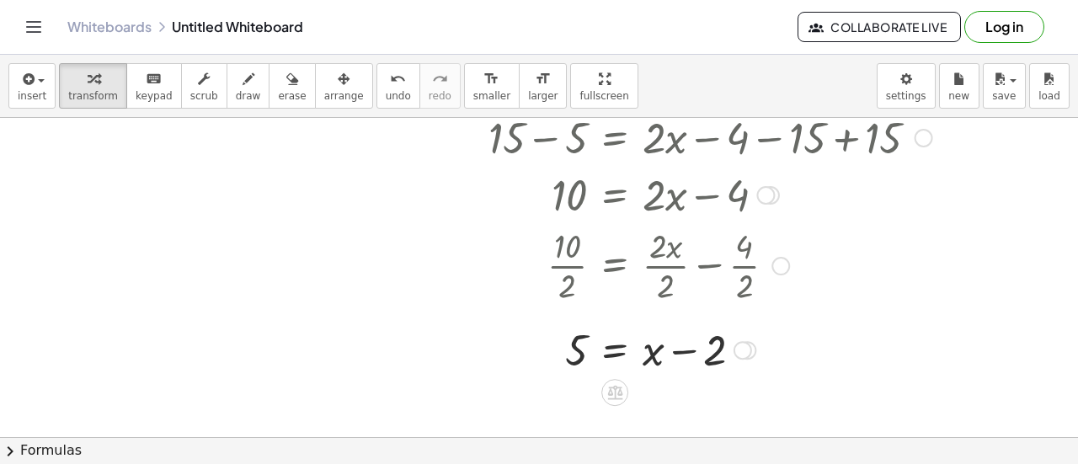
scroll to position [438, 0]
click at [684, 349] on div at bounding box center [710, 349] width 460 height 57
drag, startPoint x: 578, startPoint y: 358, endPoint x: 702, endPoint y: 396, distance: 130.2
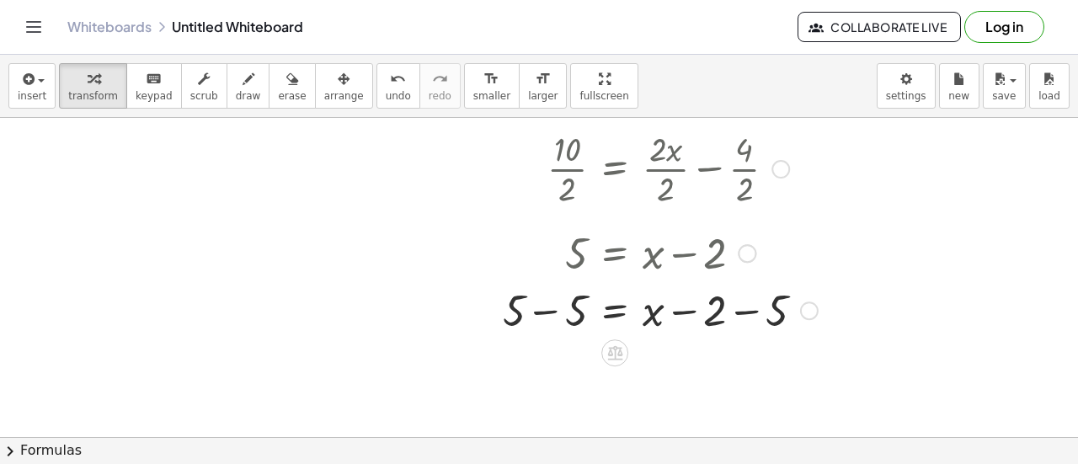
scroll to position [536, 0]
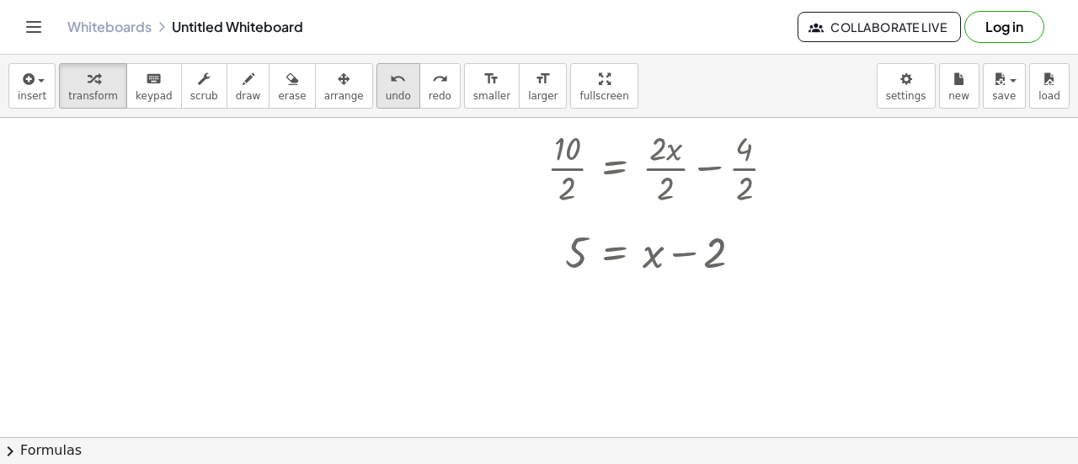
click at [390, 87] on icon "undo" at bounding box center [398, 79] width 16 height 20
click at [655, 250] on div at bounding box center [710, 250] width 337 height 57
drag, startPoint x: 562, startPoint y: 243, endPoint x: 670, endPoint y: 252, distance: 108.9
click at [670, 252] on div at bounding box center [710, 250] width 337 height 57
click at [386, 91] on span "undo" at bounding box center [398, 96] width 25 height 12
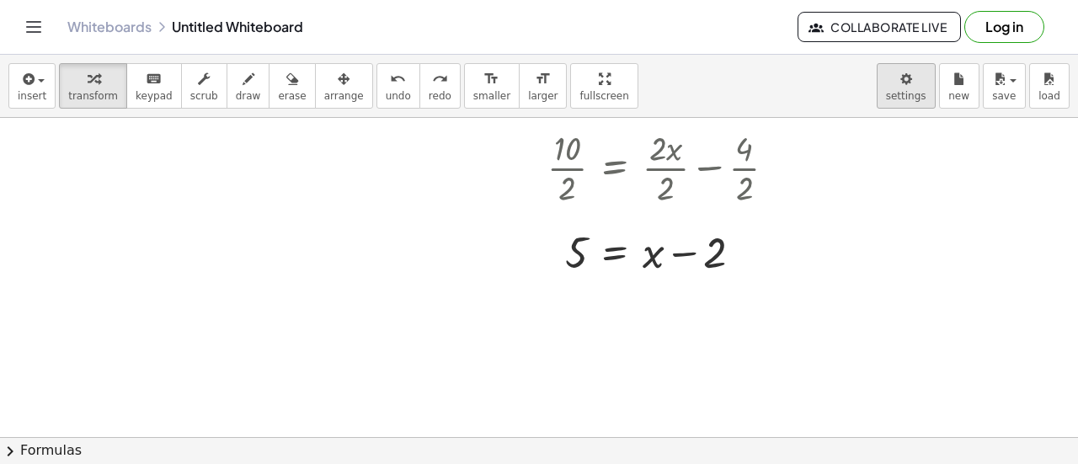
click at [923, 92] on body "Graspable Math Activities Get Started Activity Bank Assigned Work Classes White…" at bounding box center [539, 232] width 1078 height 464
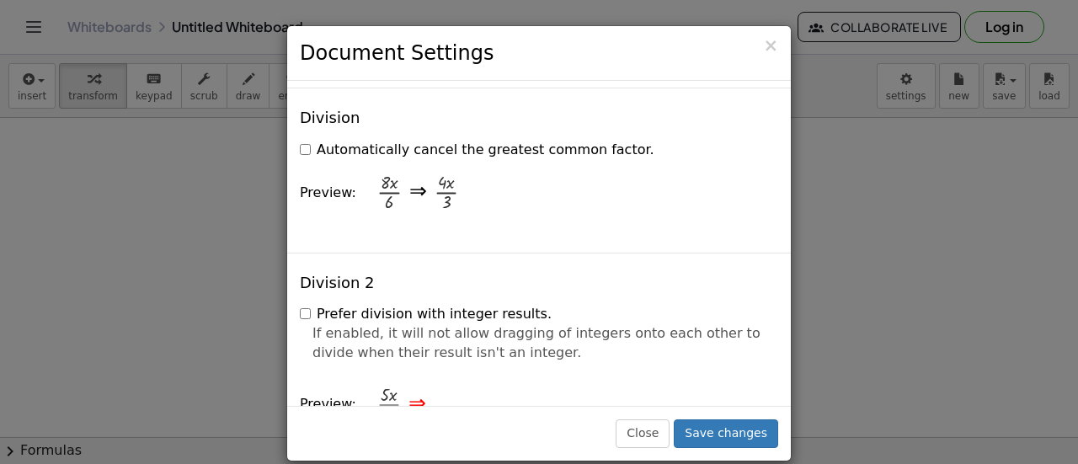
scroll to position [1980, 0]
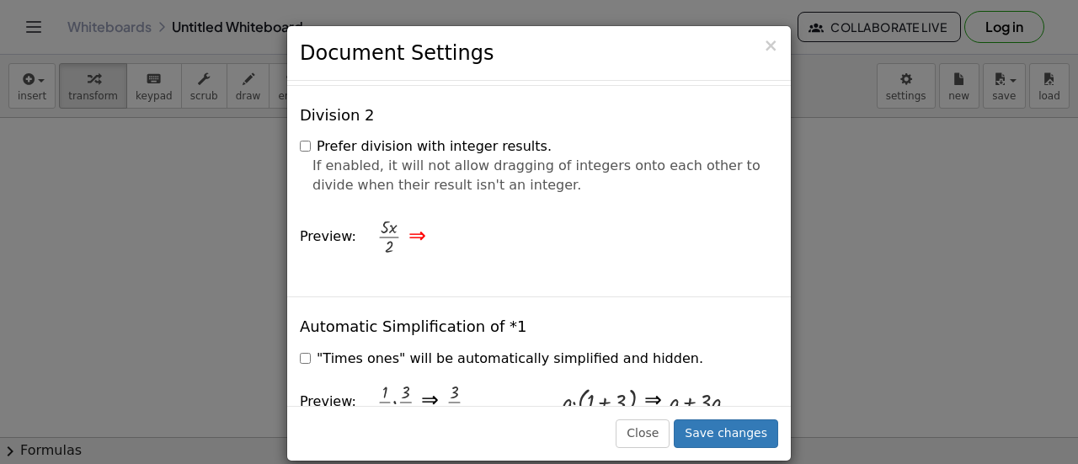
click at [980, 270] on div "× Document Settings These settings are saved with the document you are currentl…" at bounding box center [539, 232] width 1078 height 464
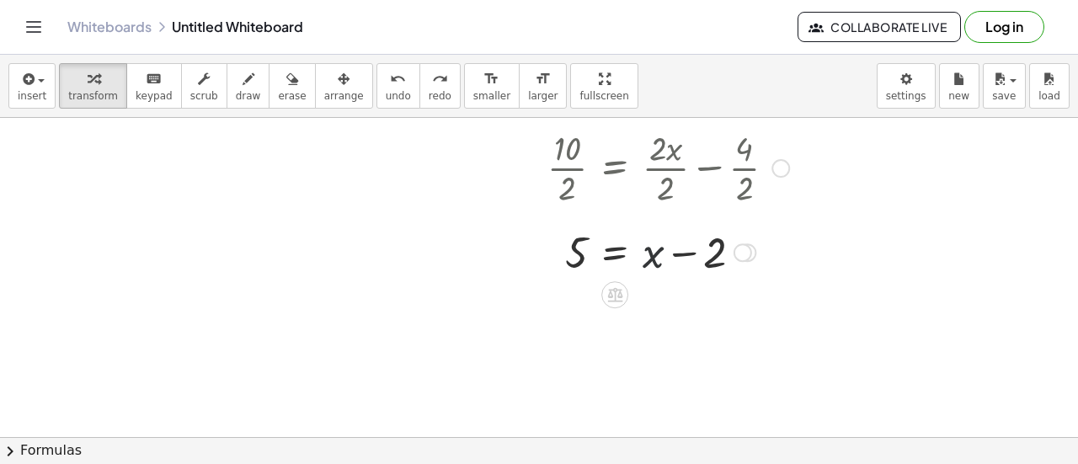
click at [643, 248] on div at bounding box center [710, 250] width 337 height 57
click at [724, 170] on div at bounding box center [723, 167] width 486 height 84
click at [743, 248] on div at bounding box center [742, 252] width 19 height 19
click at [572, 291] on div "−" at bounding box center [580, 294] width 27 height 27
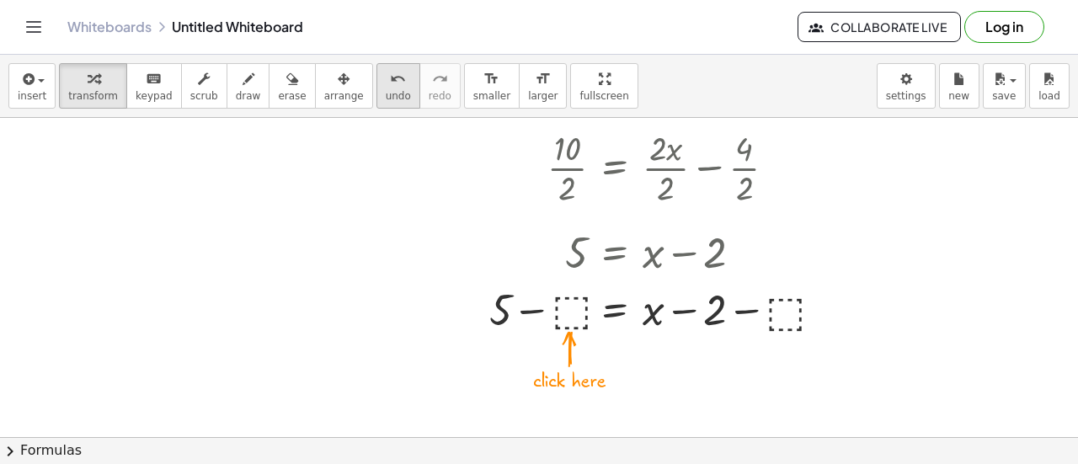
click at [386, 91] on span "undo" at bounding box center [398, 96] width 25 height 12
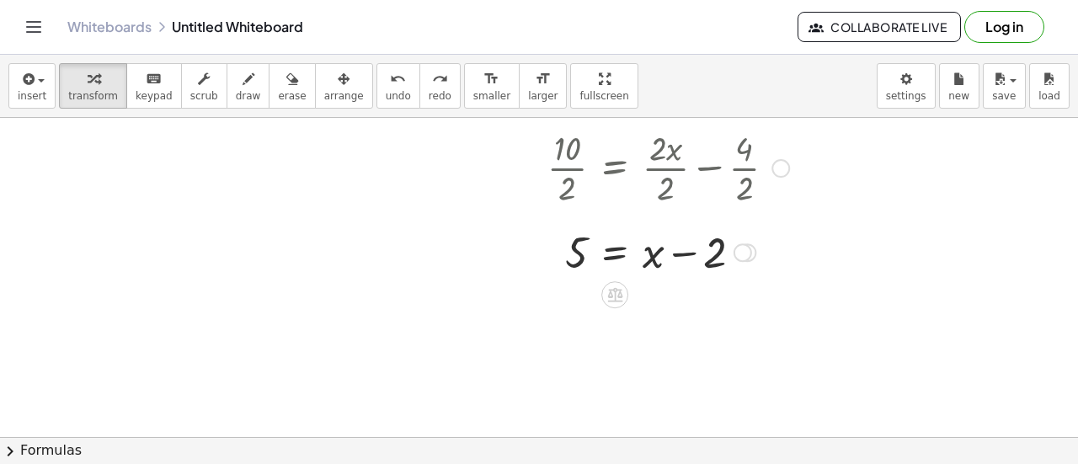
click at [707, 252] on div at bounding box center [710, 250] width 309 height 57
drag, startPoint x: 727, startPoint y: 257, endPoint x: 571, endPoint y: 294, distance: 160.1
click at [571, 294] on div "+ · 5 · x − 5 + 6 = + · 2 · x − 5 + 6 + · 5 · x + 1 = + · 2 · x − 5 + 6 + · 5 ·…" at bounding box center [539, 62] width 1078 height 961
click at [386, 90] on span "undo" at bounding box center [398, 96] width 25 height 12
drag, startPoint x: 718, startPoint y: 249, endPoint x: 660, endPoint y: 287, distance: 69.3
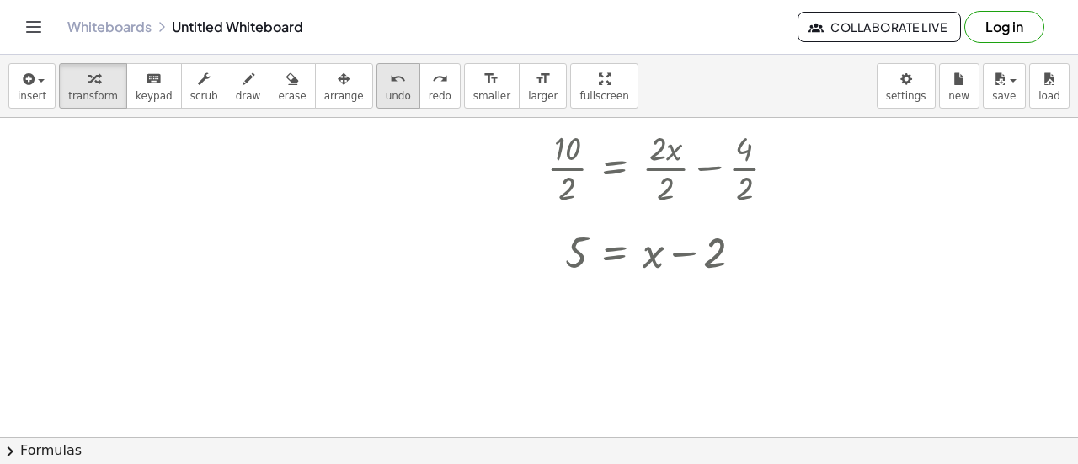
click at [390, 83] on icon "undo" at bounding box center [398, 79] width 16 height 20
